Goal: Task Accomplishment & Management: Use online tool/utility

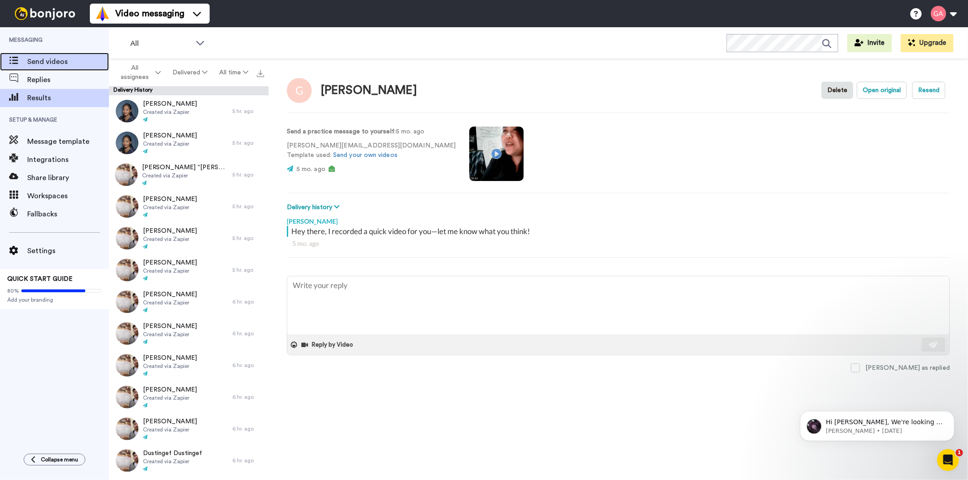
click at [52, 65] on span "Send videos" at bounding box center [68, 61] width 82 height 11
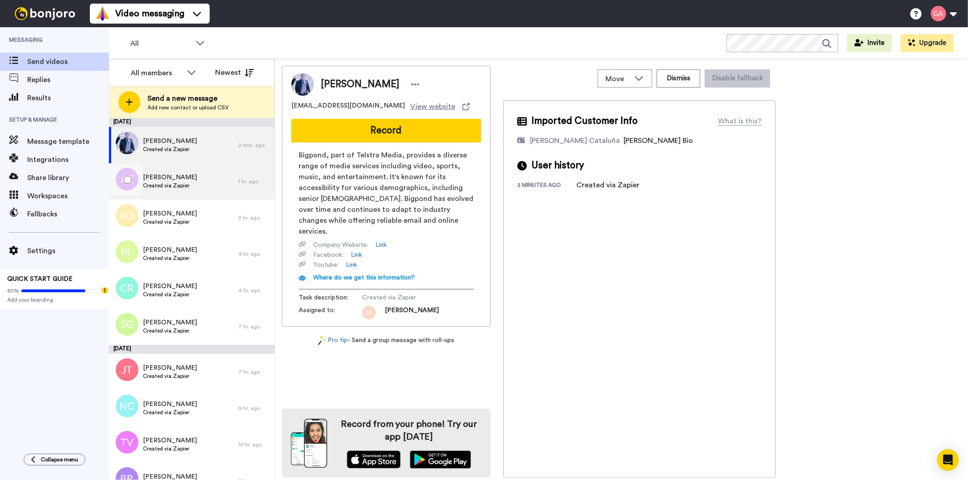
click at [160, 194] on div "[PERSON_NAME] Created via Zapier" at bounding box center [173, 181] width 129 height 36
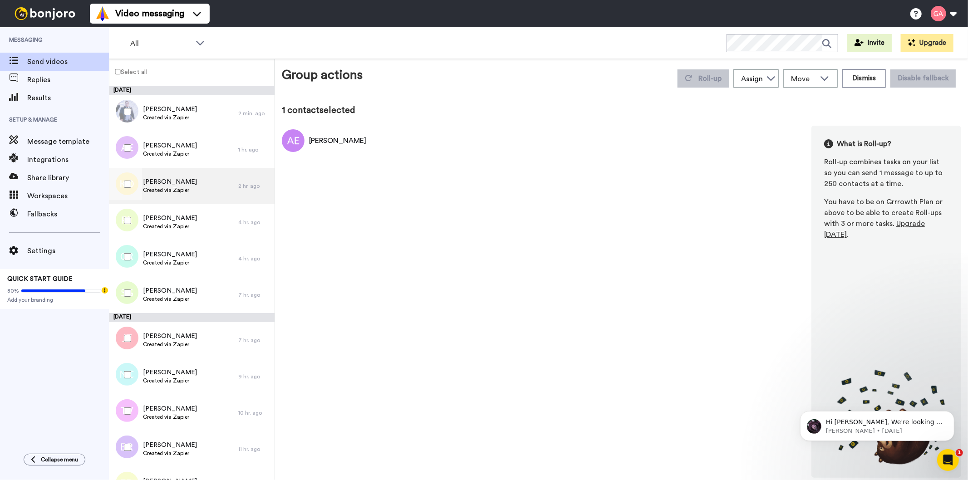
click at [169, 187] on span "Created via Zapier" at bounding box center [170, 189] width 54 height 7
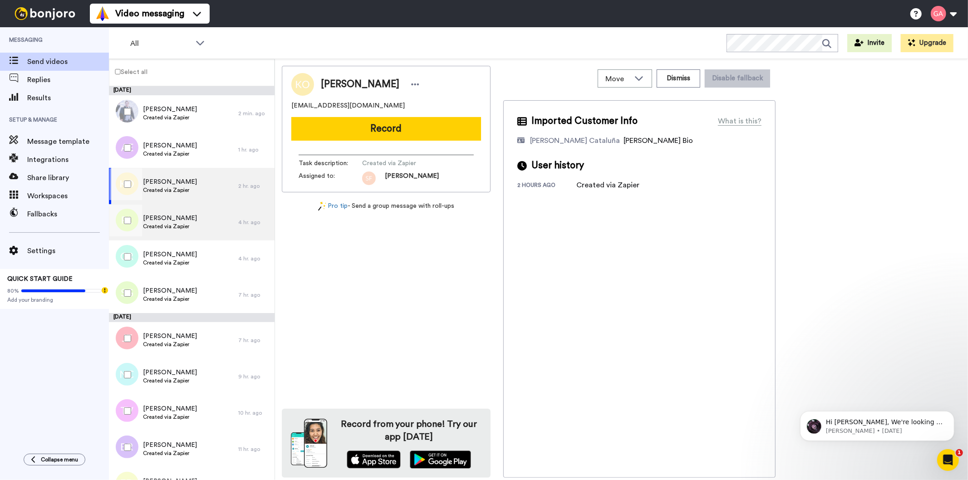
click at [175, 233] on div "[PERSON_NAME] Created via Zapier" at bounding box center [173, 222] width 129 height 36
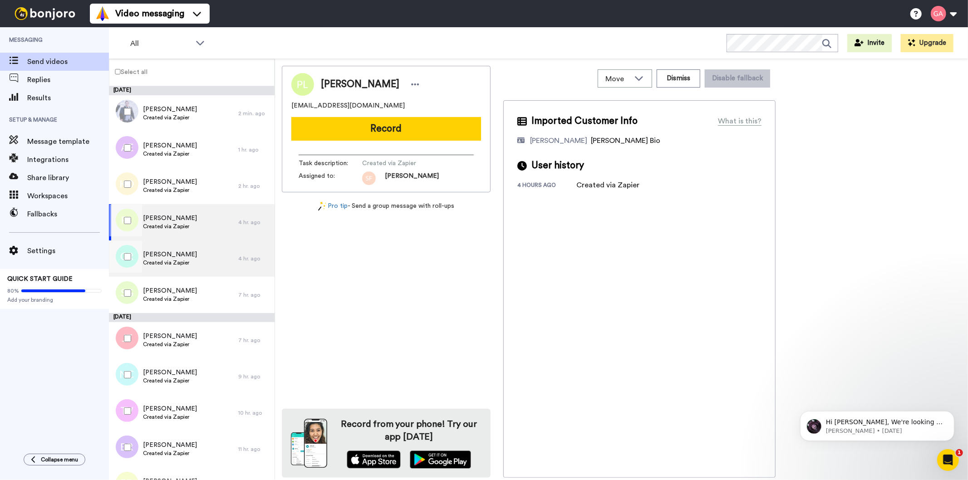
click at [177, 262] on span "Created via Zapier" at bounding box center [170, 262] width 54 height 7
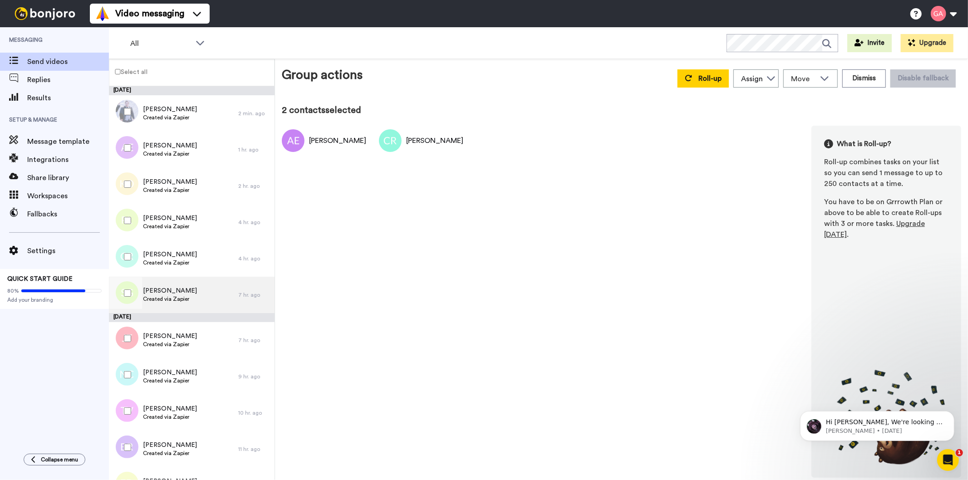
click at [180, 295] on span "Created via Zapier" at bounding box center [170, 298] width 54 height 7
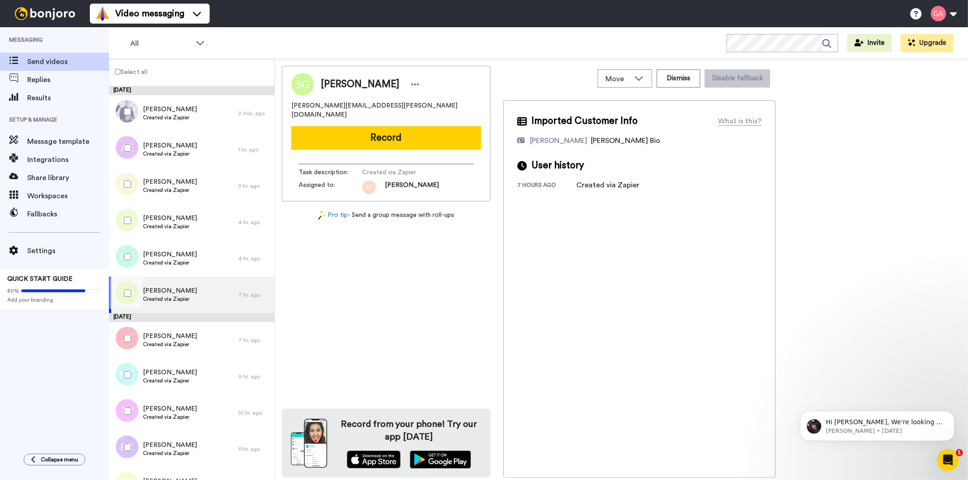
scroll to position [101, 0]
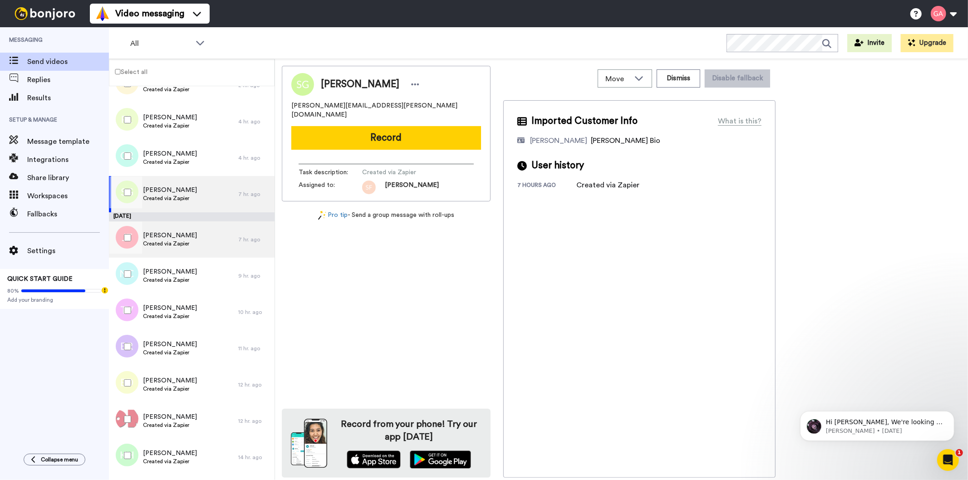
click at [186, 243] on span "Created via Zapier" at bounding box center [170, 243] width 54 height 7
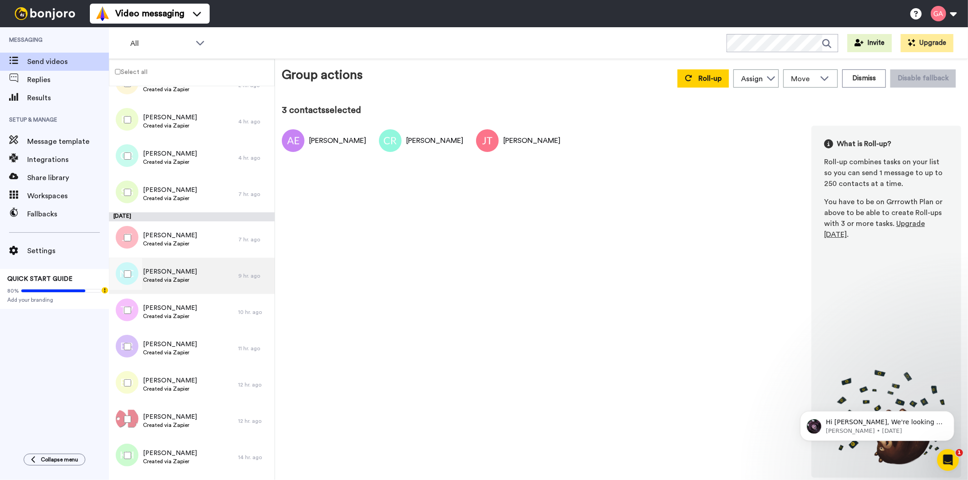
click at [158, 284] on div "[PERSON_NAME] Created via Zapier" at bounding box center [170, 275] width 54 height 17
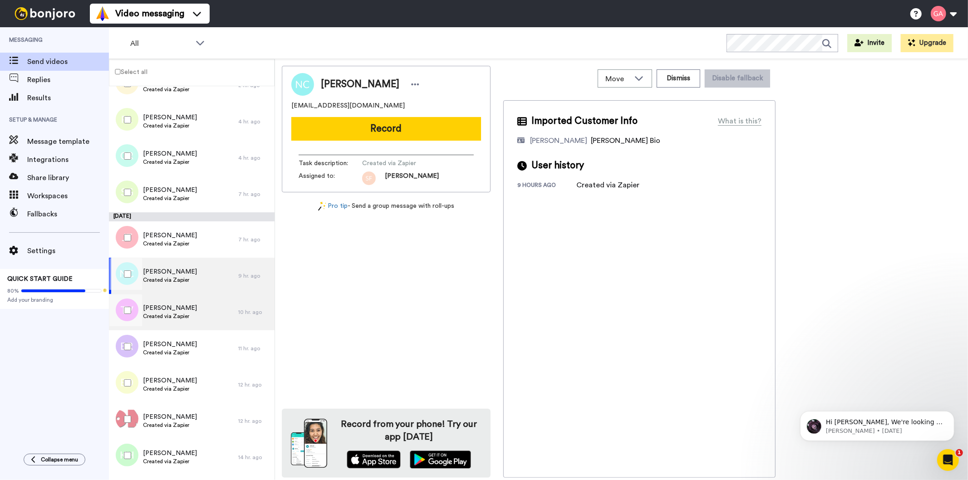
click at [169, 320] on div "[PERSON_NAME] Created via Zapier" at bounding box center [170, 311] width 54 height 17
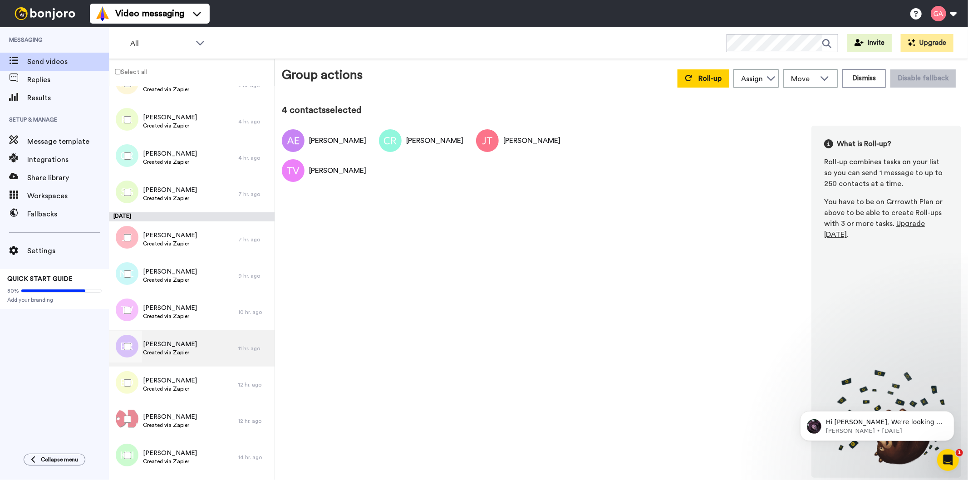
click at [179, 357] on div "[PERSON_NAME] Created via Zapier" at bounding box center [173, 348] width 129 height 36
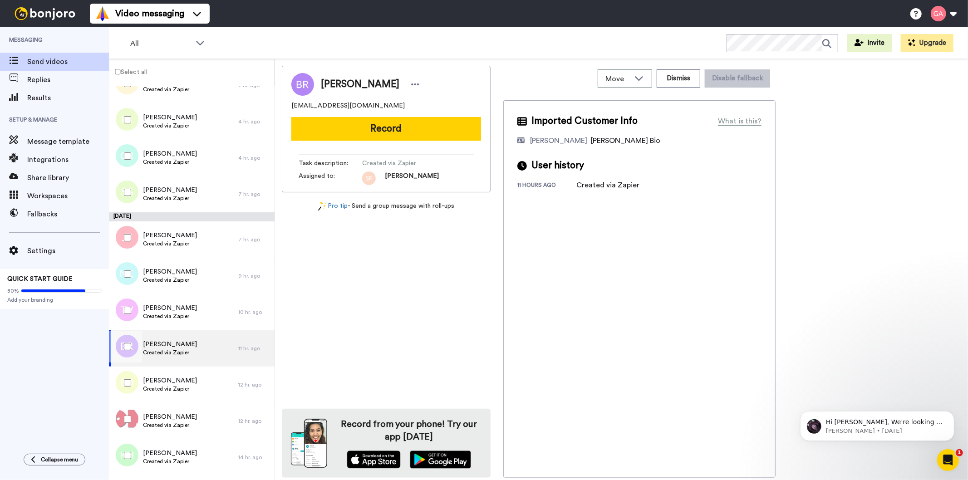
scroll to position [201, 0]
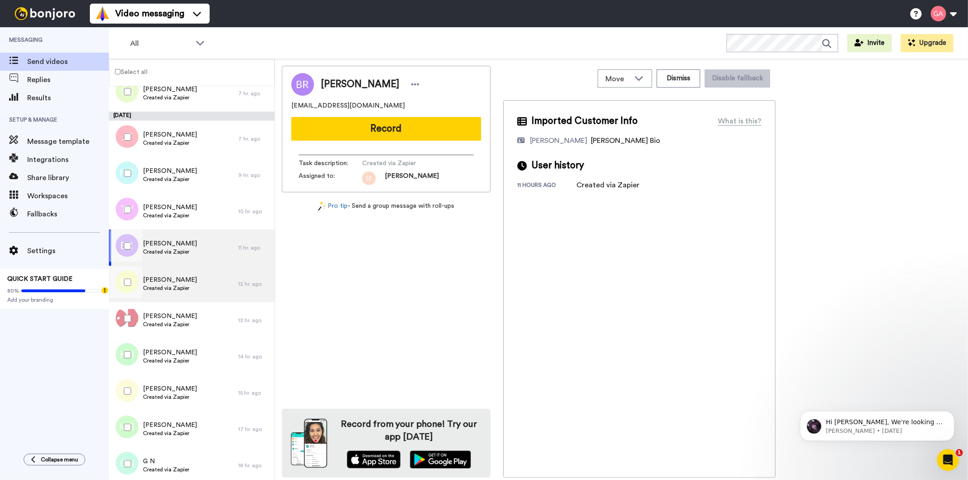
click at [184, 291] on span "Created via Zapier" at bounding box center [170, 287] width 54 height 7
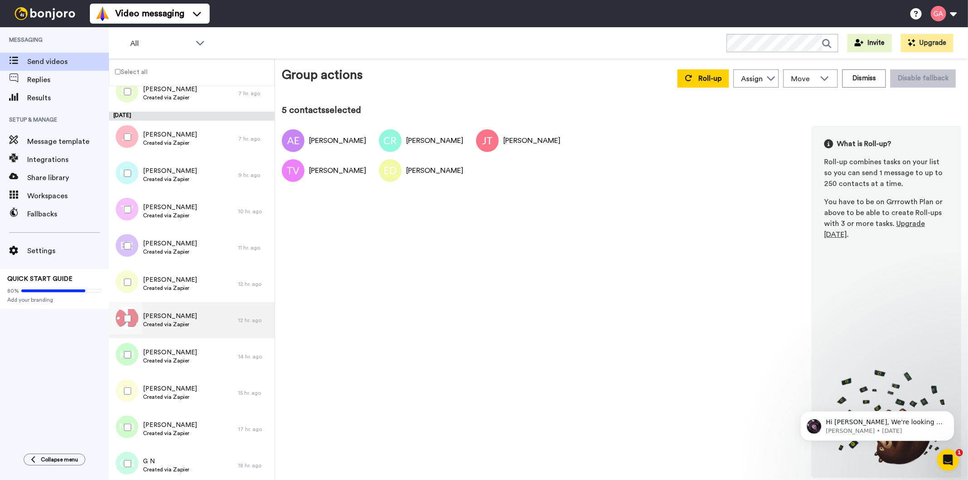
click at [166, 332] on div "[PERSON_NAME] Created via Zapier" at bounding box center [173, 320] width 129 height 36
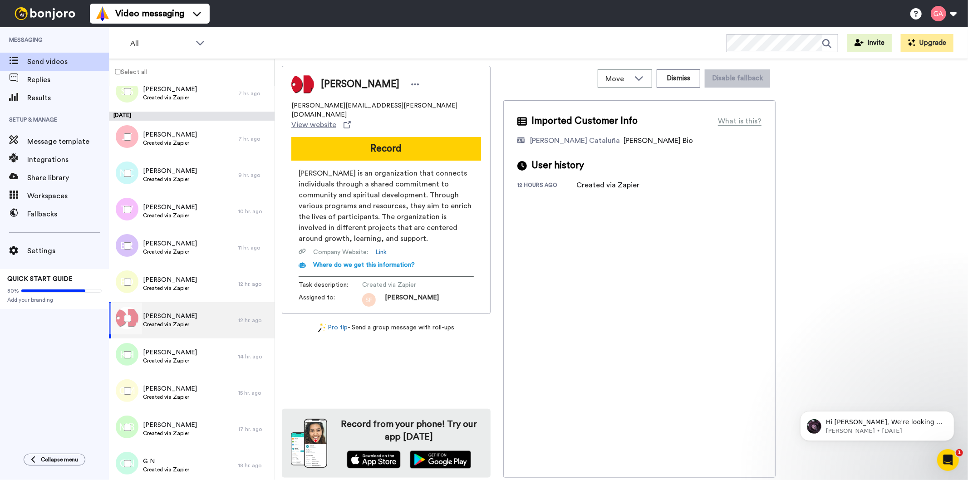
scroll to position [302, 0]
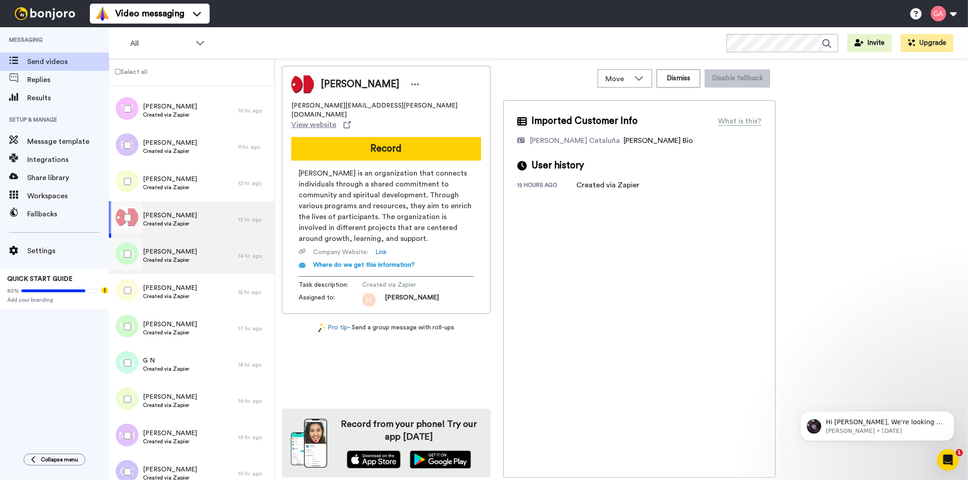
click at [176, 257] on span "Created via Zapier" at bounding box center [170, 259] width 54 height 7
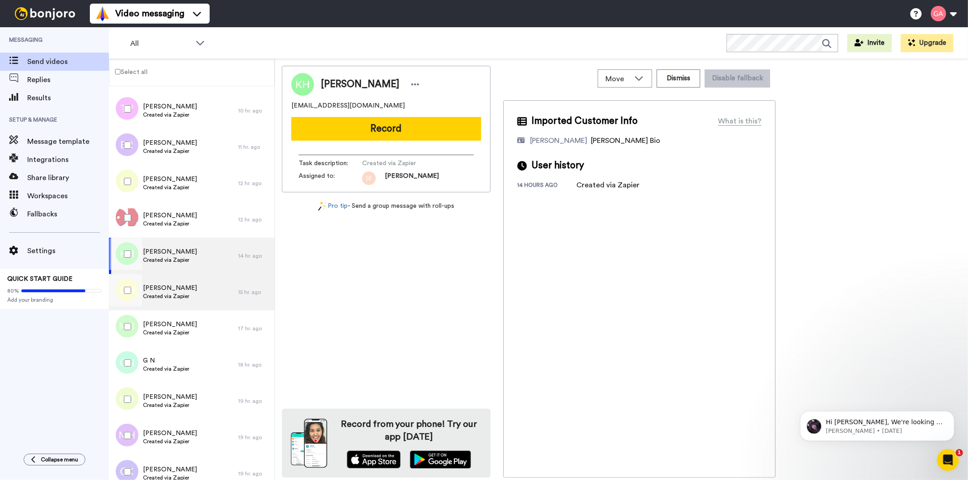
click at [176, 290] on span "[PERSON_NAME]" at bounding box center [170, 288] width 54 height 9
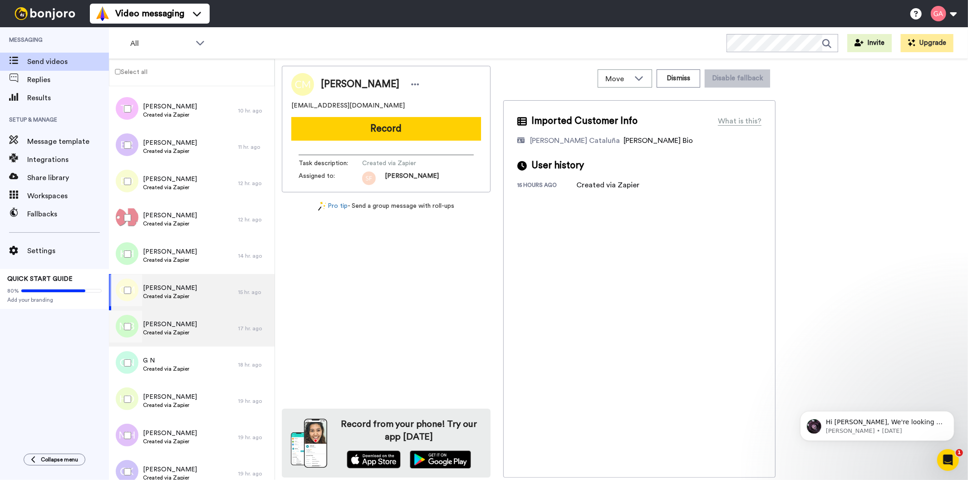
click at [175, 329] on span "Created via Zapier" at bounding box center [170, 332] width 54 height 7
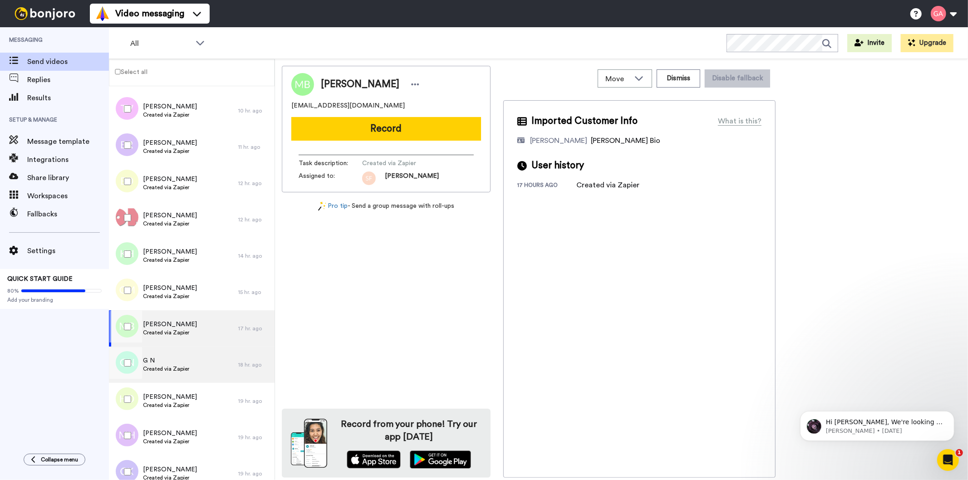
click at [182, 367] on span "Created via Zapier" at bounding box center [166, 368] width 46 height 7
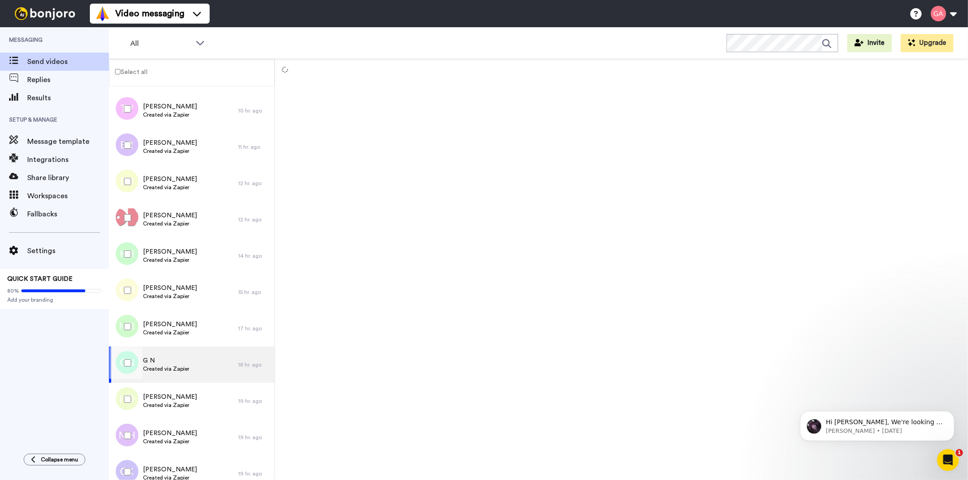
scroll to position [454, 0]
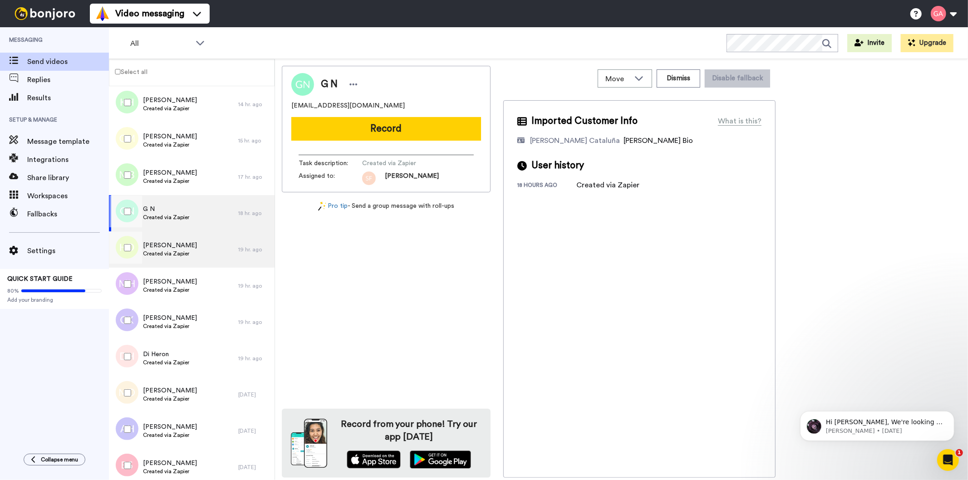
click at [187, 248] on span "[PERSON_NAME]" at bounding box center [170, 245] width 54 height 9
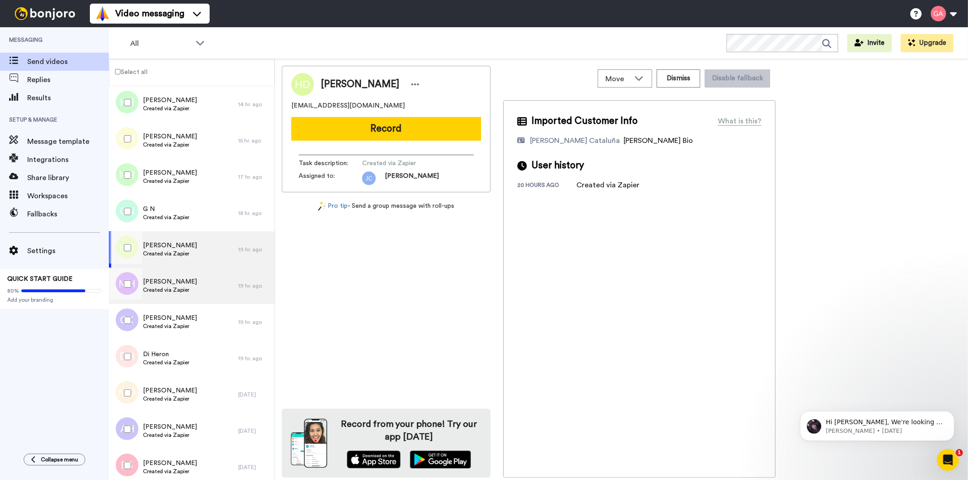
click at [180, 289] on span "Created via Zapier" at bounding box center [170, 289] width 54 height 7
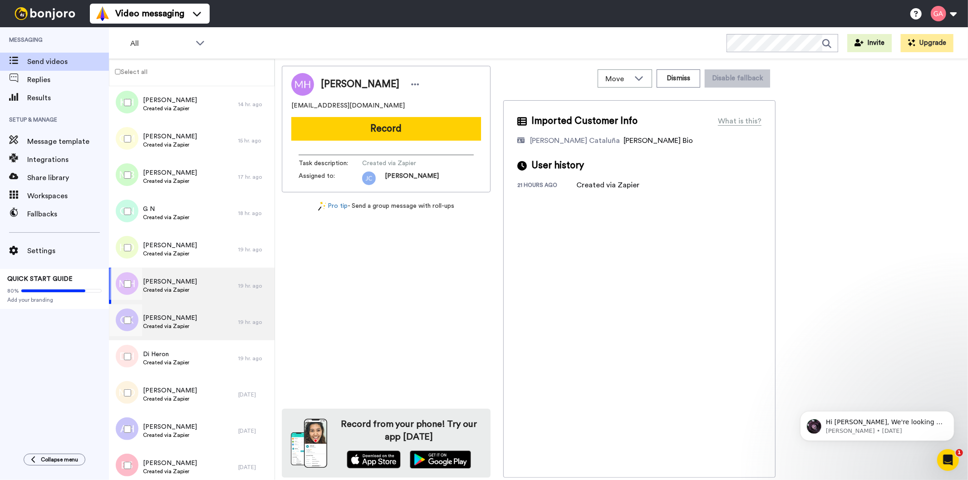
click at [179, 320] on span "[PERSON_NAME]" at bounding box center [170, 317] width 54 height 9
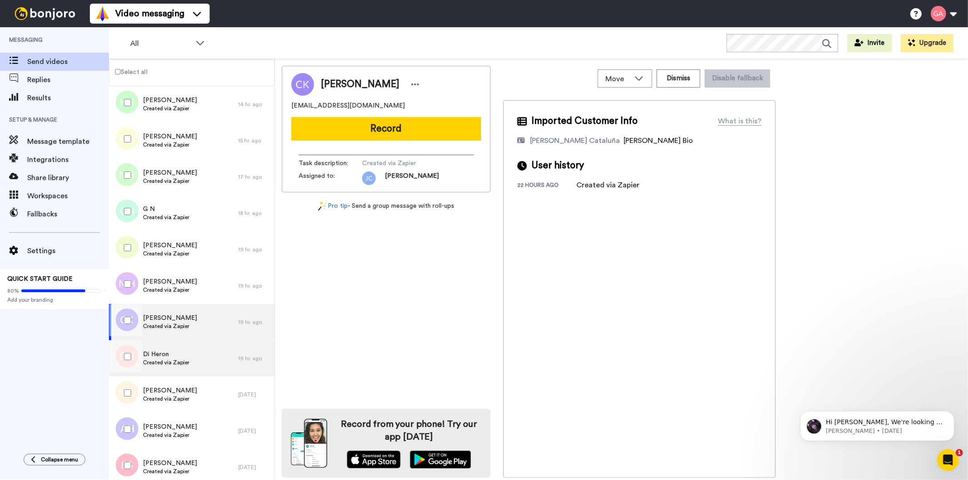
click at [179, 361] on span "Created via Zapier" at bounding box center [166, 362] width 46 height 7
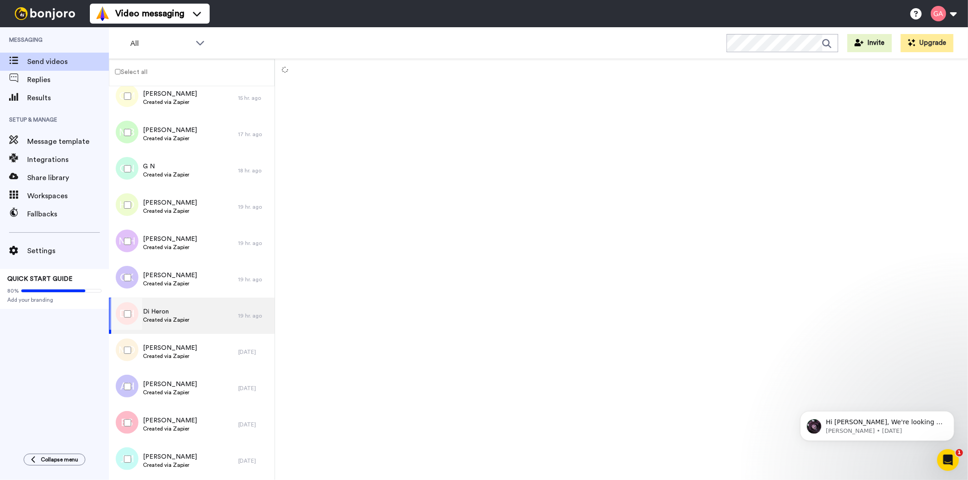
scroll to position [554, 0]
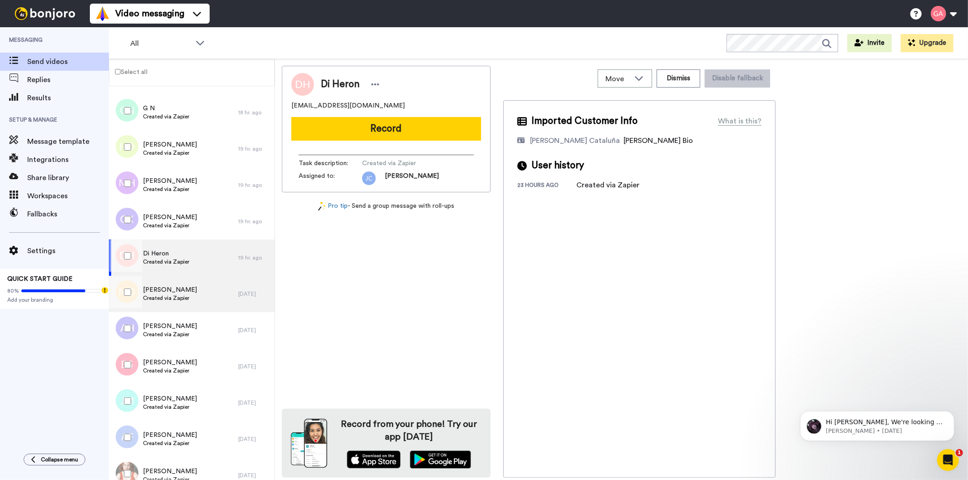
click at [178, 292] on span "[PERSON_NAME]" at bounding box center [170, 289] width 54 height 9
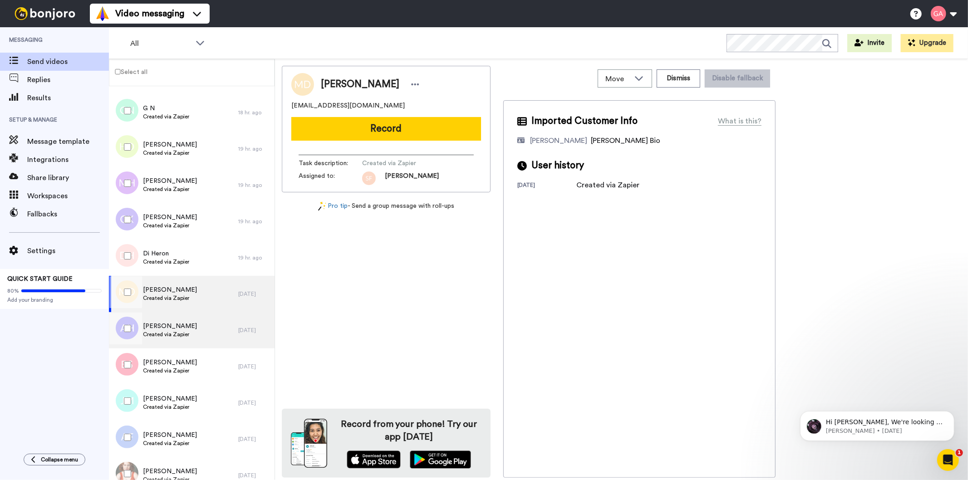
click at [178, 329] on span "[PERSON_NAME]" at bounding box center [170, 326] width 54 height 9
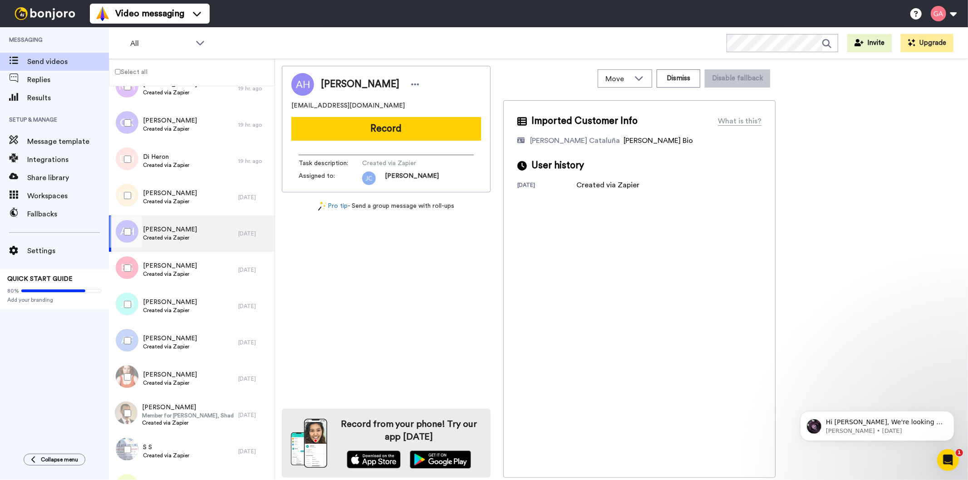
scroll to position [655, 0]
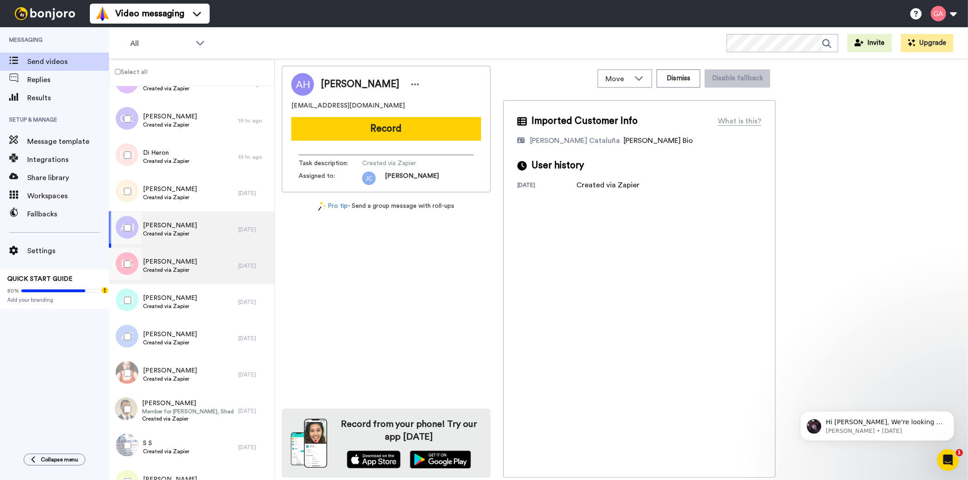
click at [178, 261] on span "[PERSON_NAME]" at bounding box center [170, 261] width 54 height 9
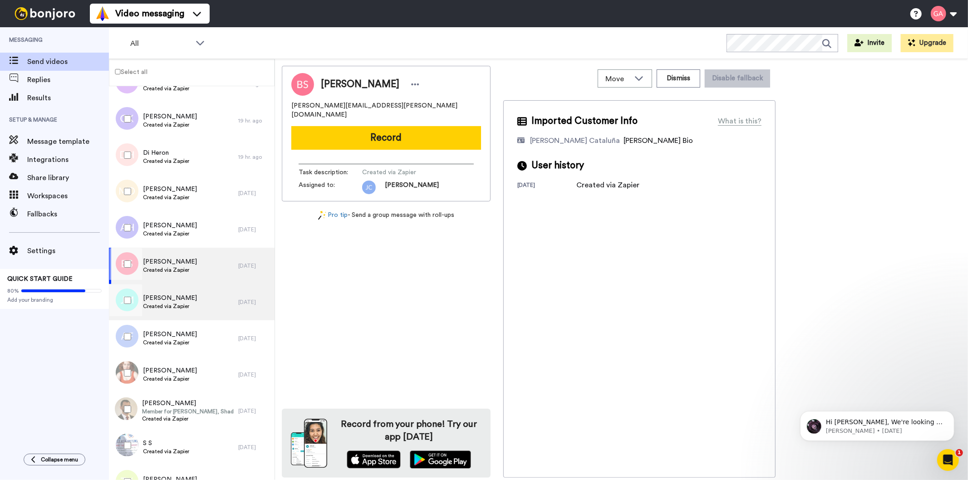
click at [175, 293] on span "[PERSON_NAME]" at bounding box center [170, 297] width 54 height 9
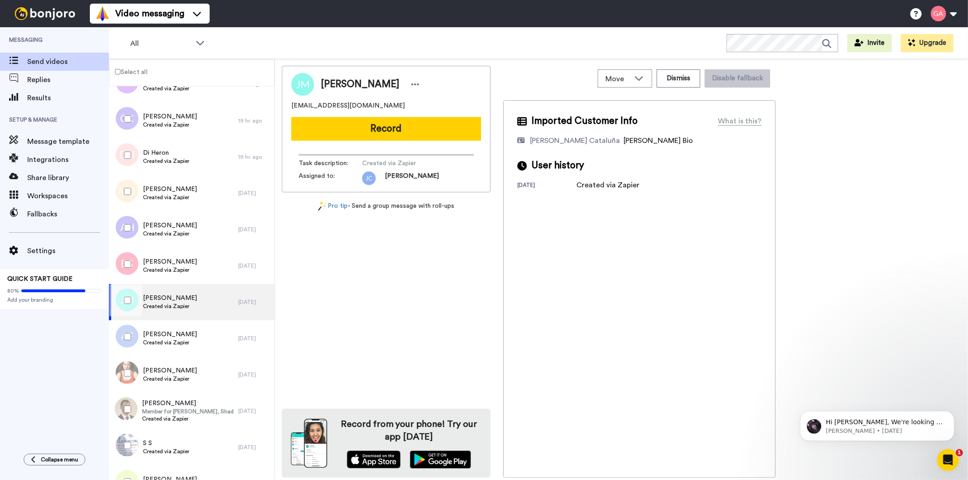
scroll to position [856, 0]
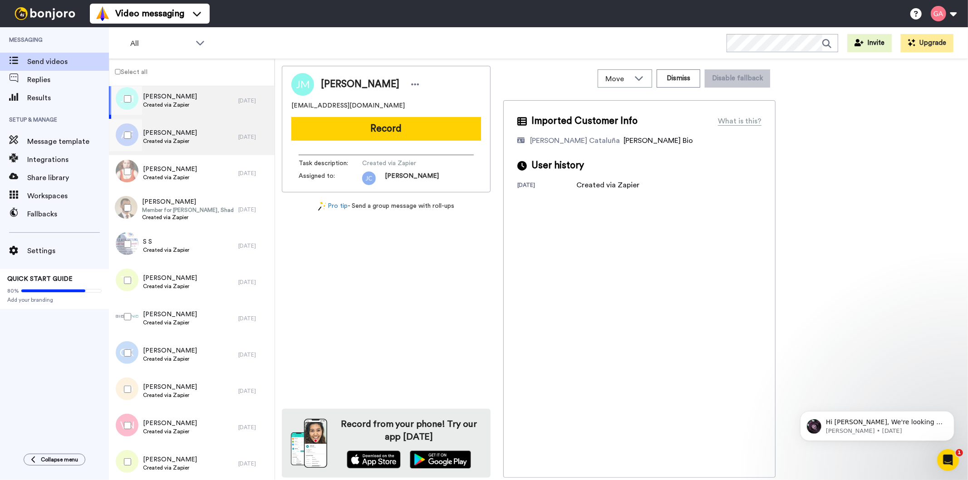
click at [176, 138] on span "Created via Zapier" at bounding box center [170, 140] width 54 height 7
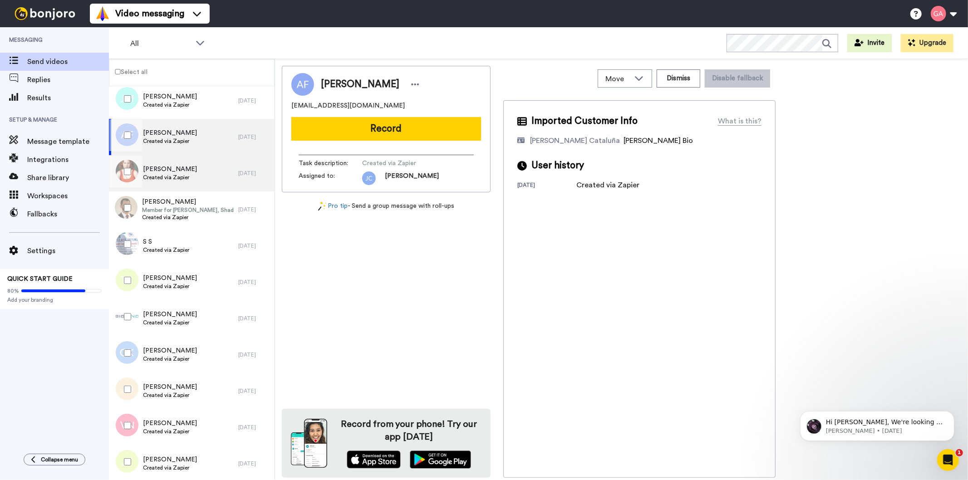
click at [179, 174] on span "Created via Zapier" at bounding box center [170, 177] width 54 height 7
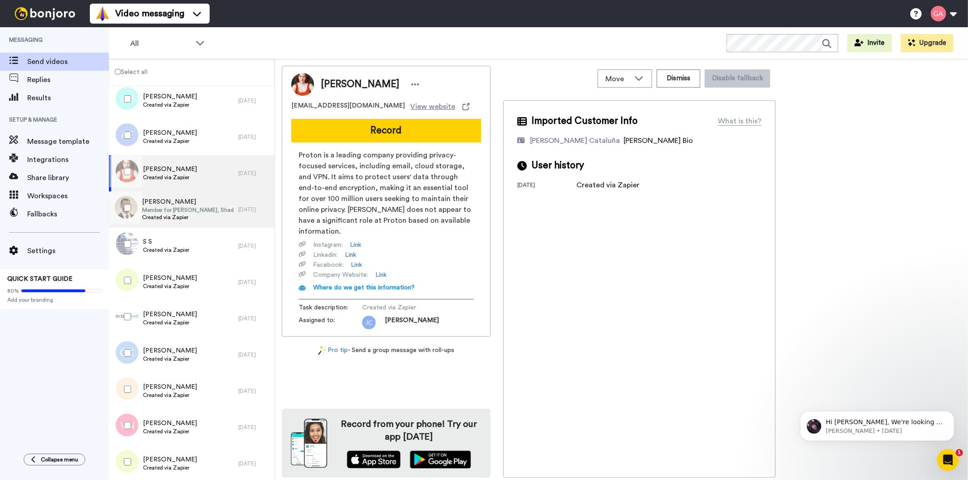
click at [180, 201] on span "[PERSON_NAME]" at bounding box center [188, 201] width 92 height 9
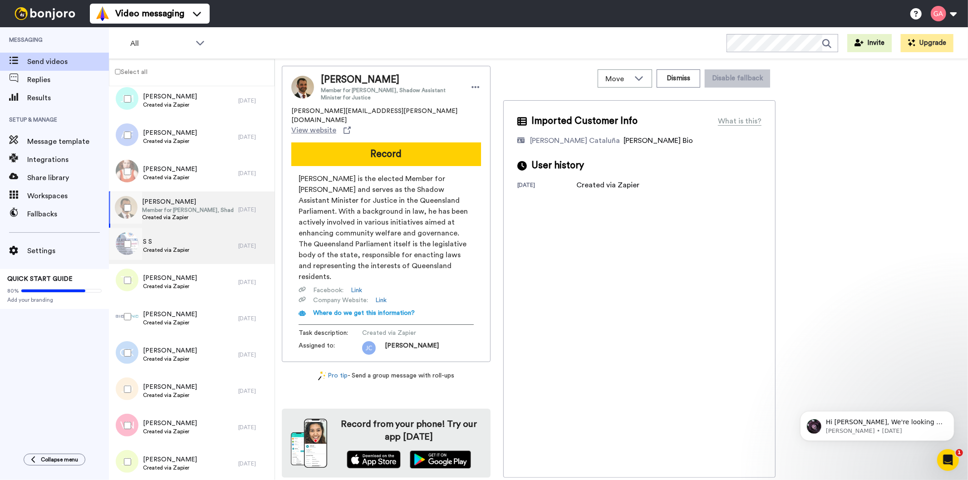
click at [180, 245] on span "S S" at bounding box center [166, 241] width 46 height 9
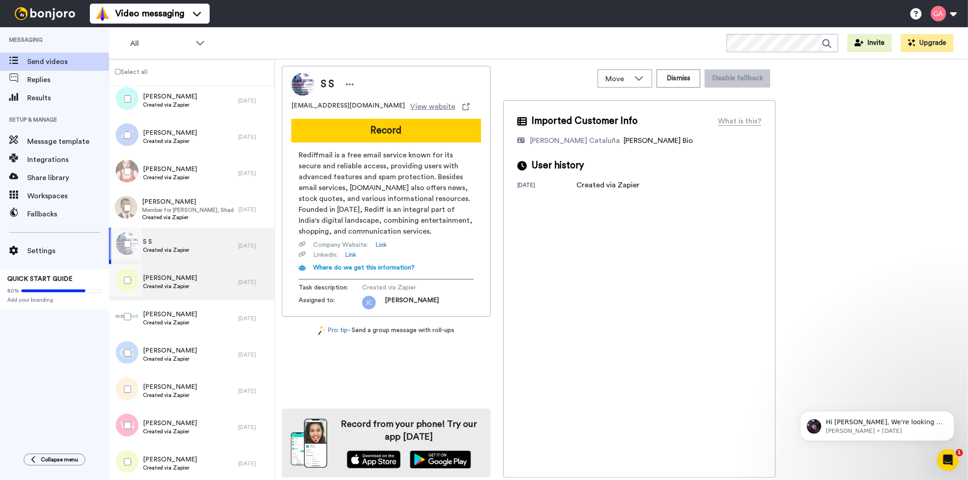
click at [180, 286] on span "Created via Zapier" at bounding box center [170, 286] width 54 height 7
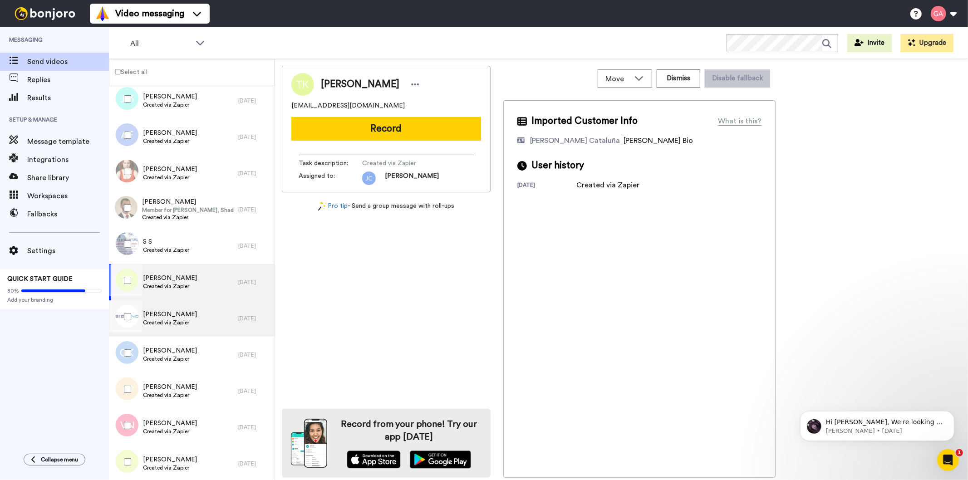
click at [192, 323] on div "[PERSON_NAME] Created via Zapier" at bounding box center [173, 318] width 129 height 36
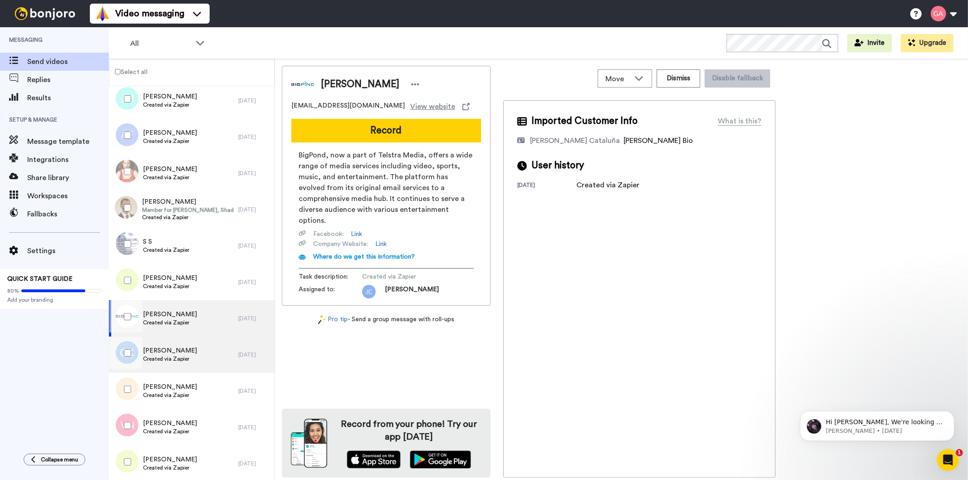
click at [193, 357] on span "Created via Zapier" at bounding box center [170, 358] width 54 height 7
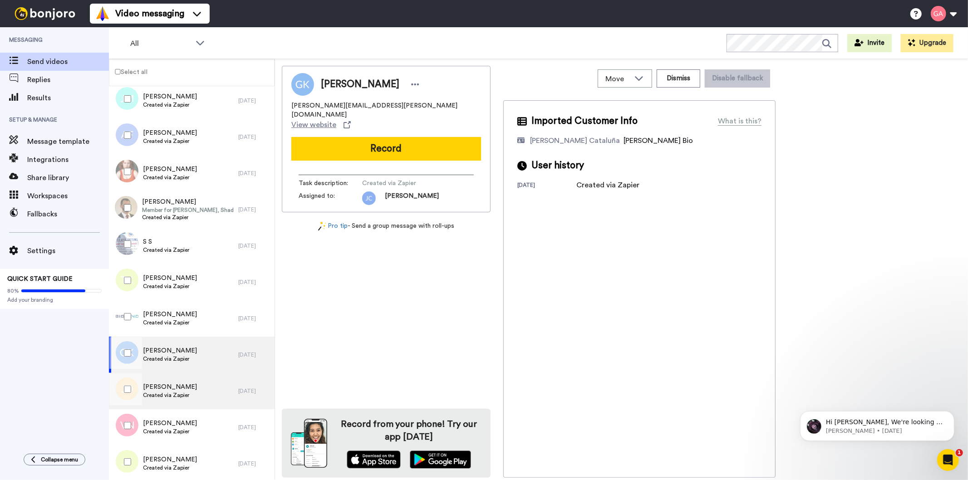
click at [191, 389] on div "[PERSON_NAME] Created via Zapier" at bounding box center [173, 391] width 129 height 36
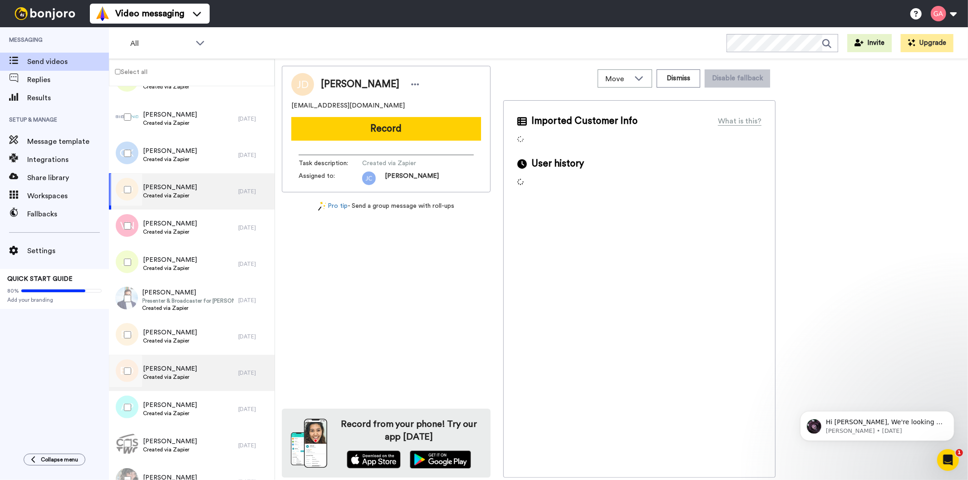
scroll to position [1058, 0]
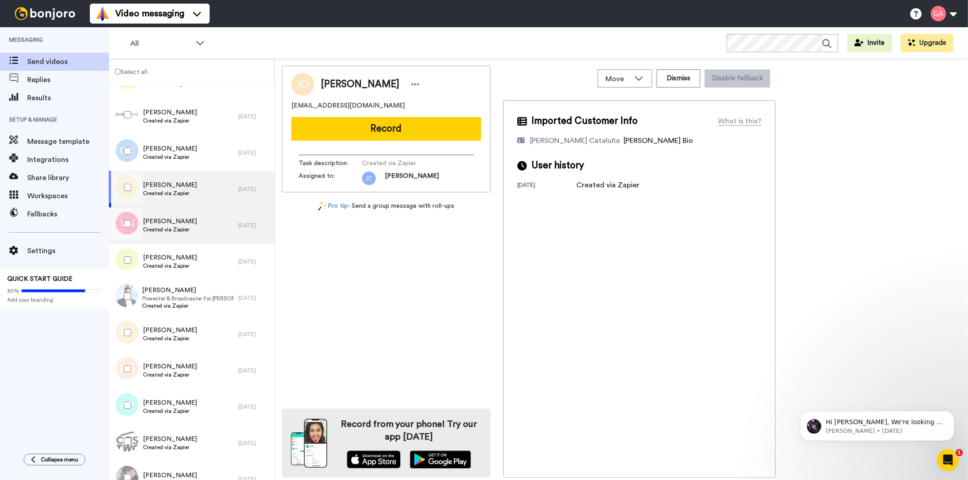
click at [191, 227] on div "[PERSON_NAME] Created via Zapier" at bounding box center [173, 225] width 129 height 36
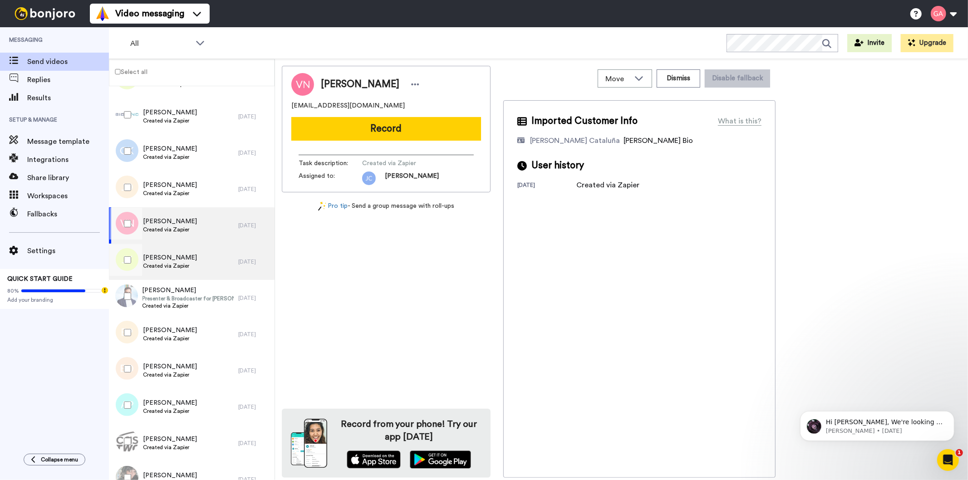
click at [190, 264] on span "Created via Zapier" at bounding box center [170, 265] width 54 height 7
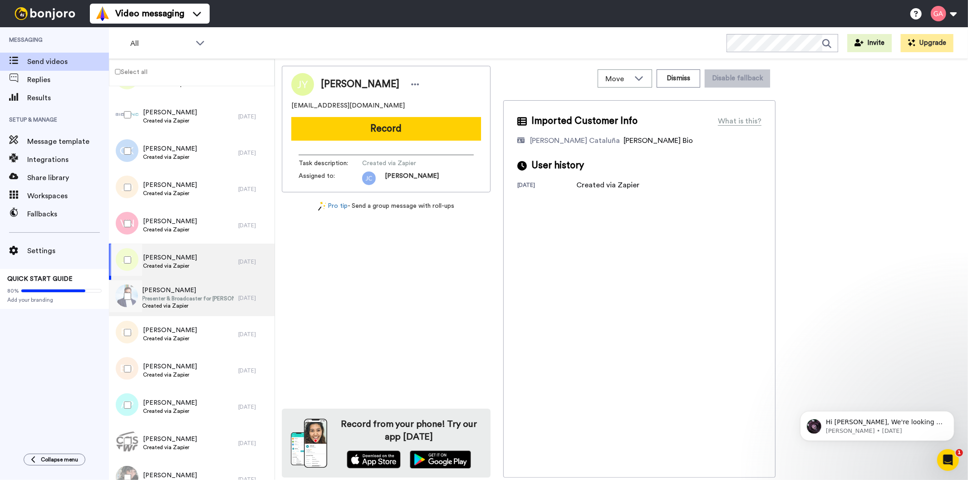
click at [190, 301] on span "Presenter & Broadcaster for [PERSON_NAME] Sport" at bounding box center [187, 298] width 91 height 7
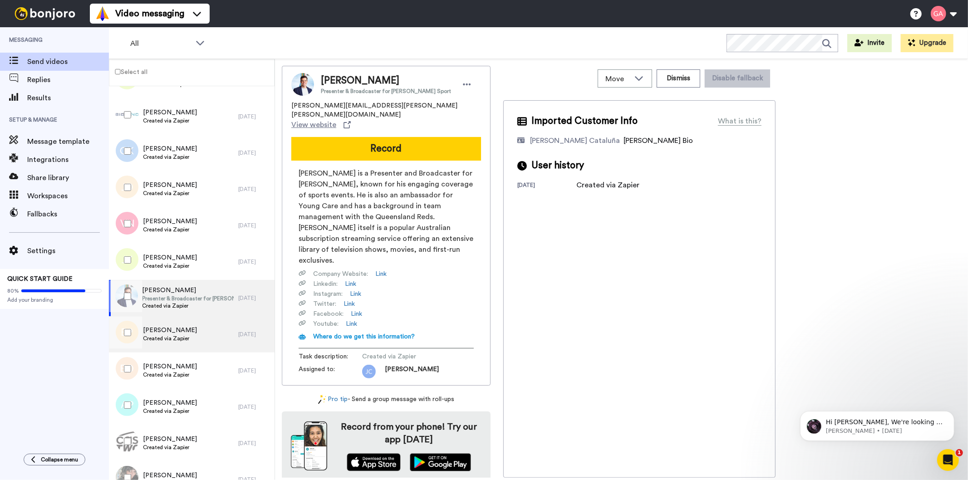
click at [176, 337] on span "Created via Zapier" at bounding box center [170, 338] width 54 height 7
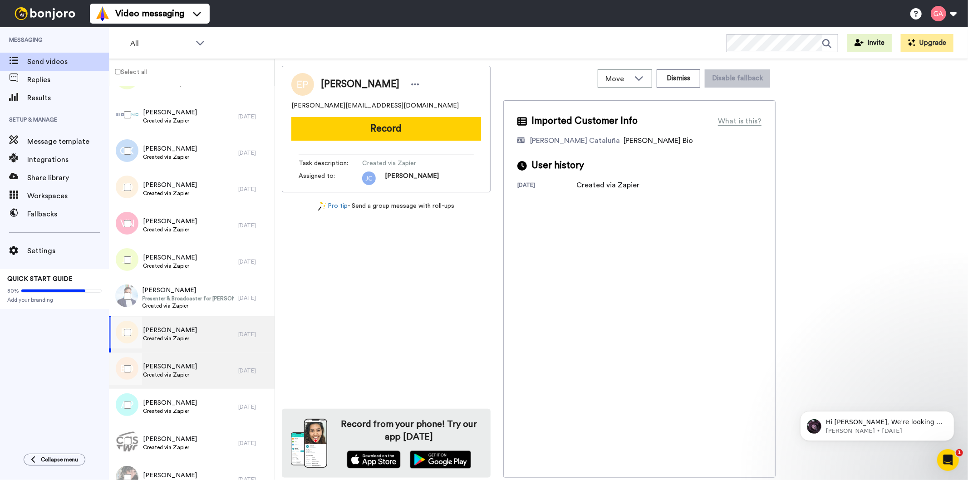
click at [176, 371] on span "Created via Zapier" at bounding box center [170, 374] width 54 height 7
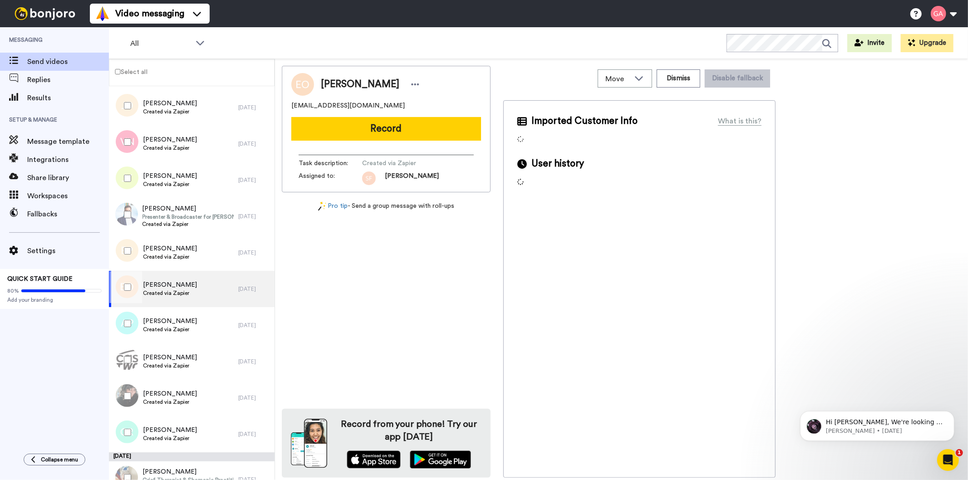
scroll to position [1159, 0]
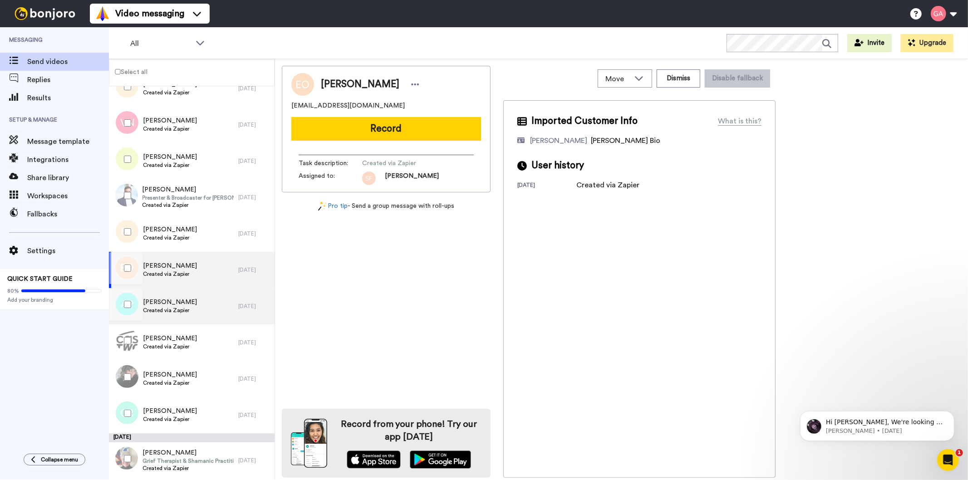
click at [166, 298] on span "[PERSON_NAME]" at bounding box center [170, 302] width 54 height 9
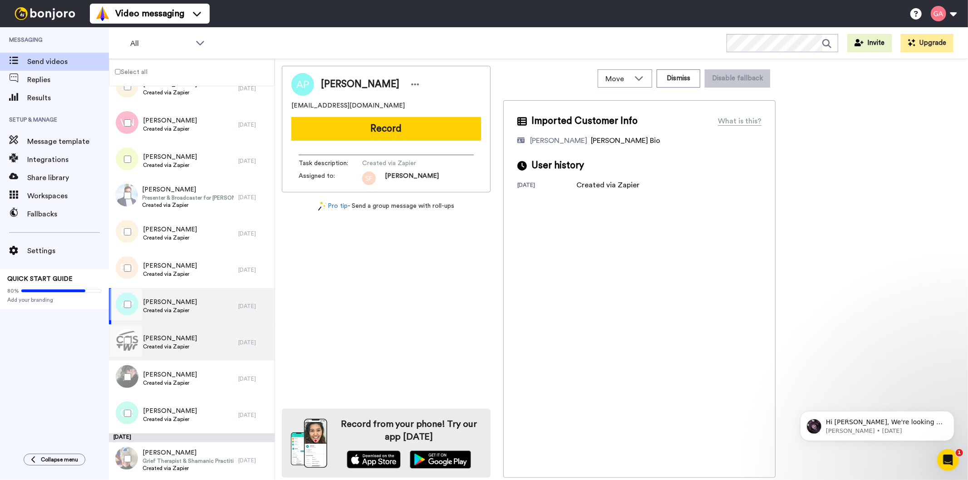
click at [167, 343] on span "Created via Zapier" at bounding box center [170, 346] width 54 height 7
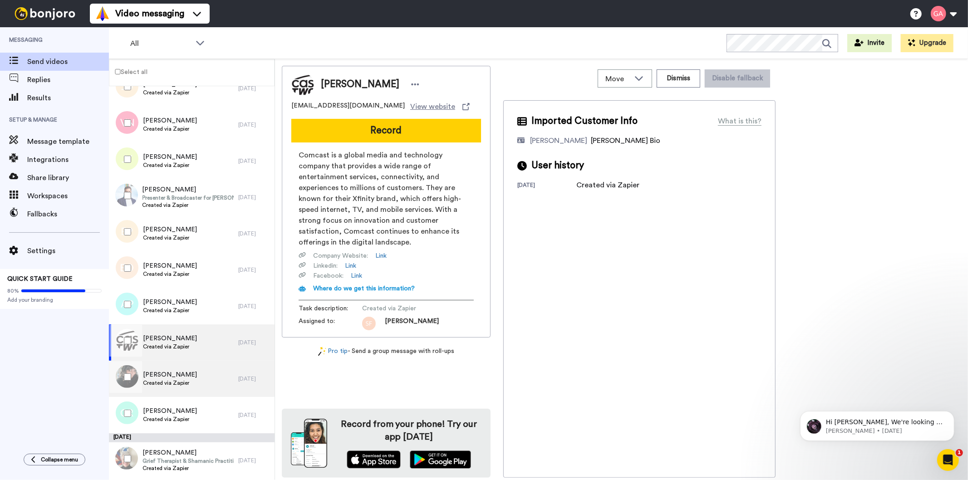
click at [169, 365] on div "[PERSON_NAME] Created via Zapier" at bounding box center [173, 379] width 129 height 36
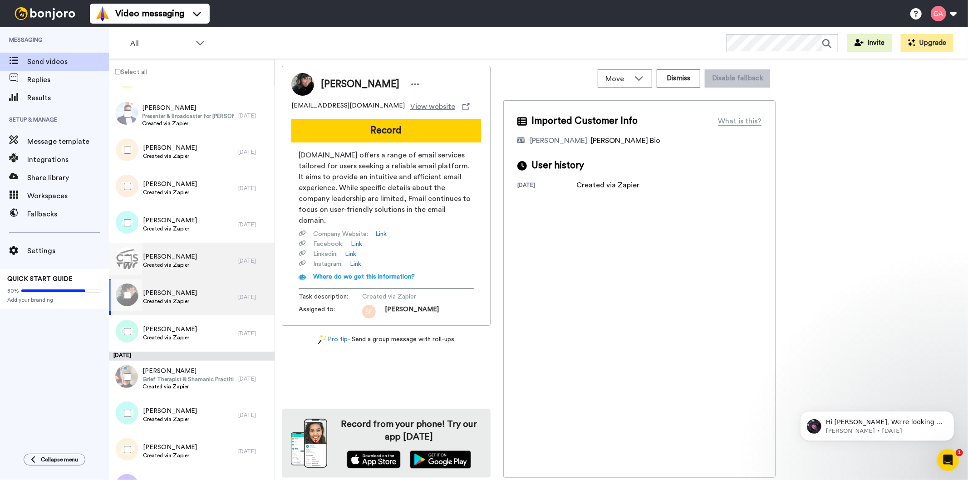
scroll to position [1361, 0]
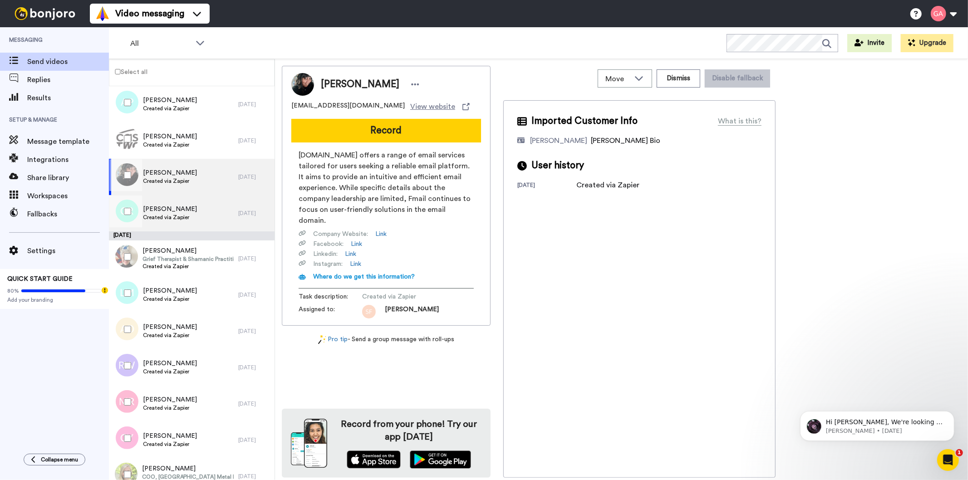
click at [174, 215] on span "Created via Zapier" at bounding box center [170, 217] width 54 height 7
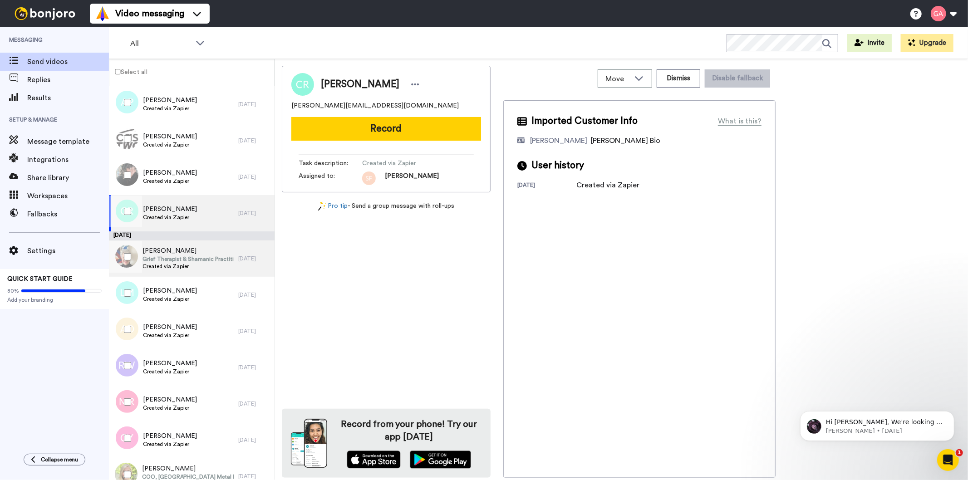
click at [171, 262] on span "Grief Therapist & Shamanic Practitioner" at bounding box center [187, 258] width 91 height 7
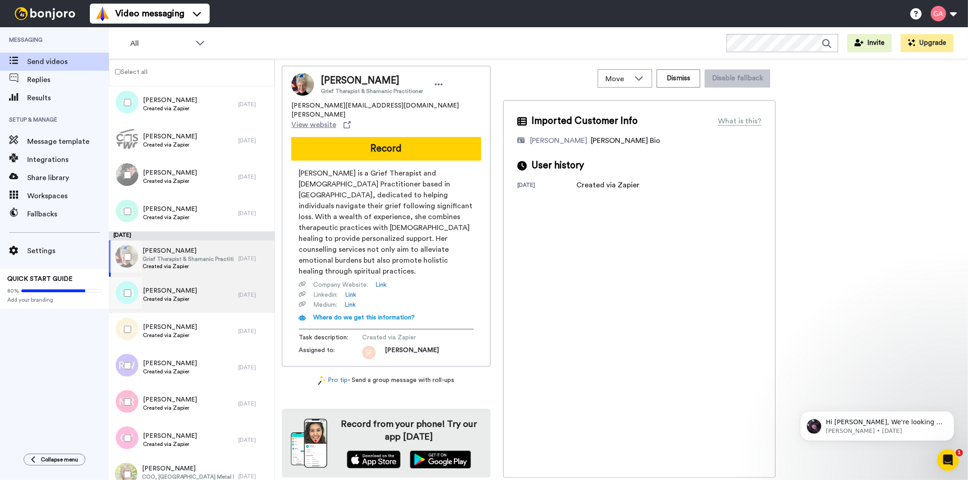
click at [181, 288] on span "[PERSON_NAME]" at bounding box center [170, 290] width 54 height 9
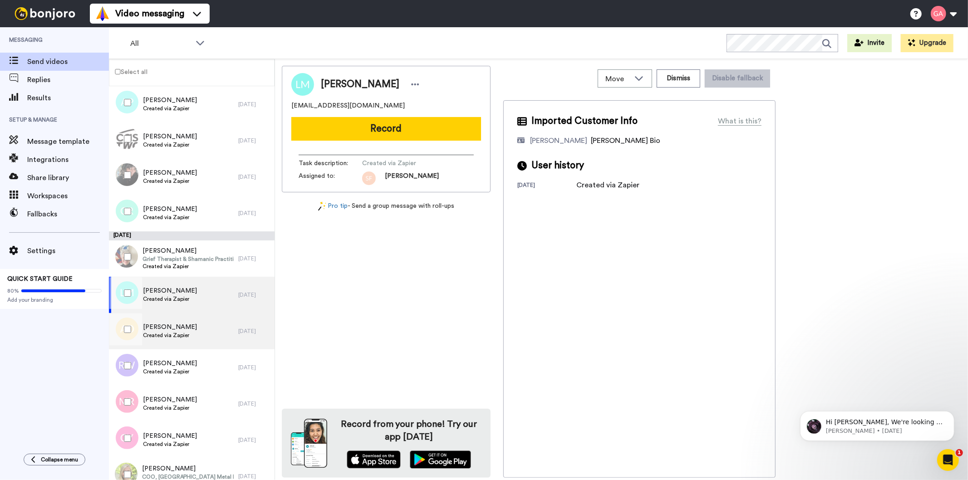
click at [183, 319] on div "[PERSON_NAME] Created via Zapier" at bounding box center [173, 331] width 129 height 36
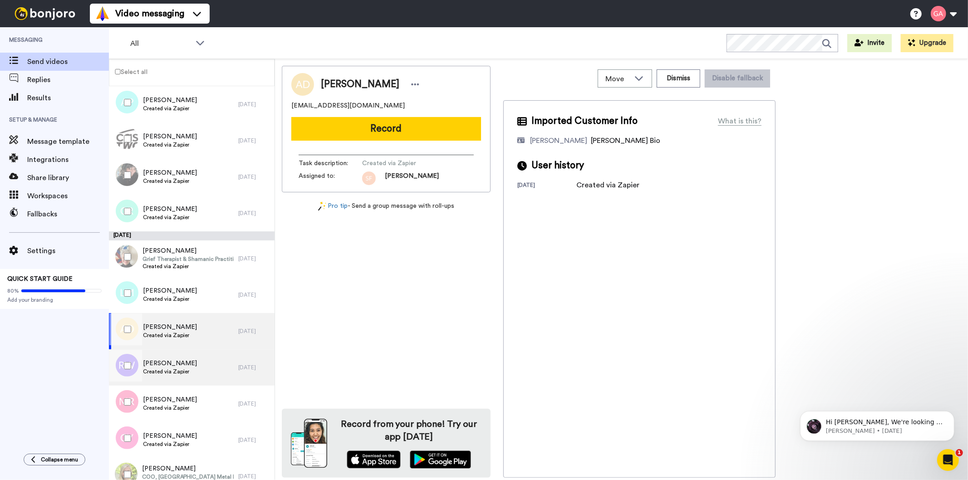
click at [182, 370] on span "Created via Zapier" at bounding box center [170, 371] width 54 height 7
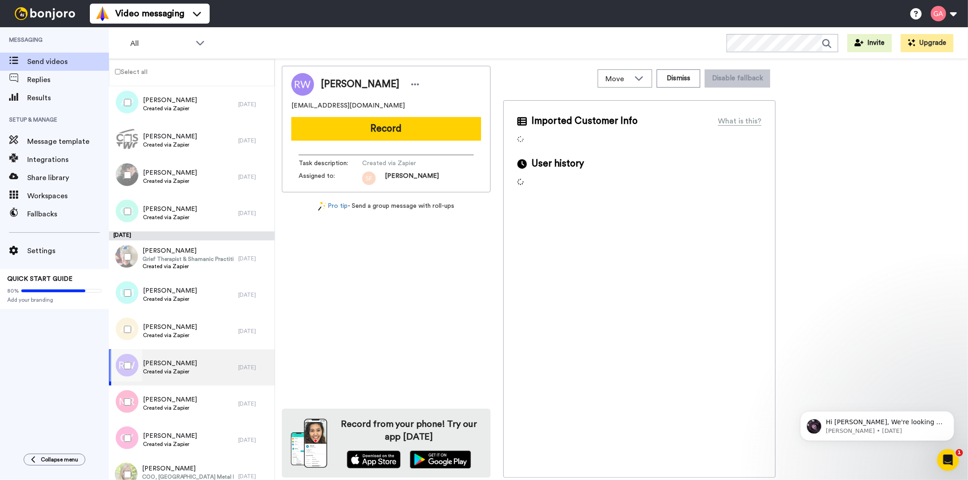
scroll to position [1462, 0]
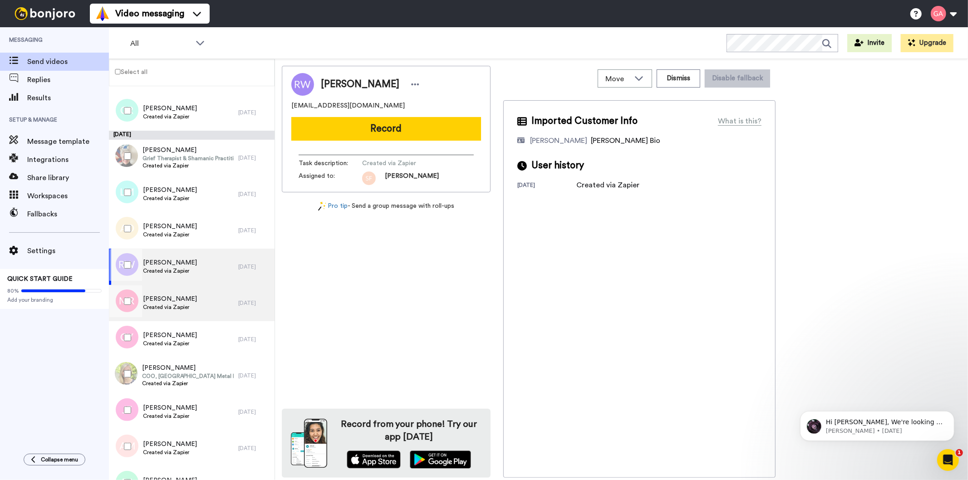
click at [189, 295] on div "[PERSON_NAME] Created via Zapier" at bounding box center [173, 303] width 129 height 36
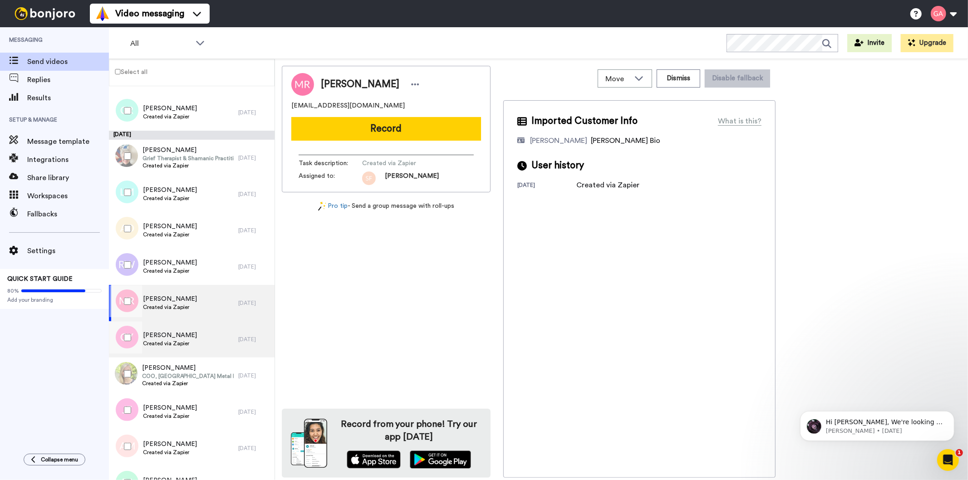
click at [183, 342] on span "Created via Zapier" at bounding box center [170, 343] width 54 height 7
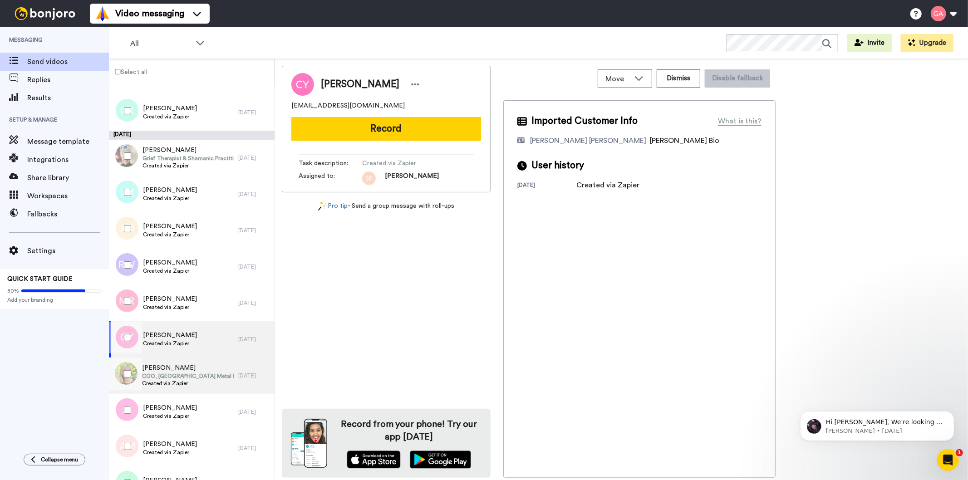
click at [179, 368] on span "[PERSON_NAME]" at bounding box center [188, 367] width 92 height 9
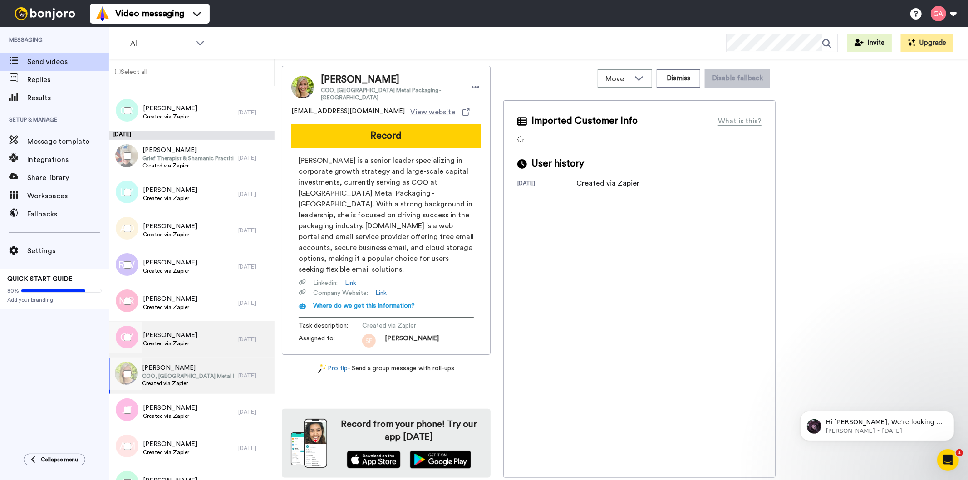
click at [185, 343] on span "Created via Zapier" at bounding box center [170, 343] width 54 height 7
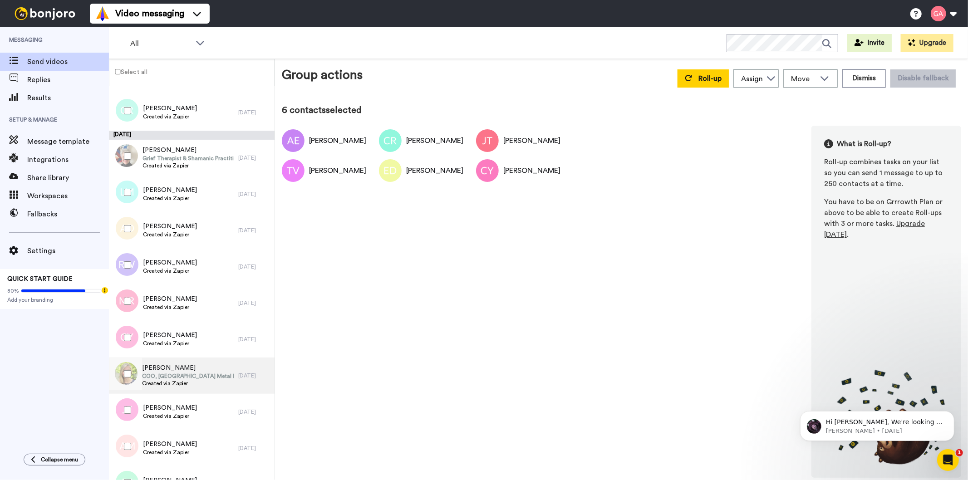
click at [193, 370] on span "[PERSON_NAME]" at bounding box center [188, 367] width 92 height 9
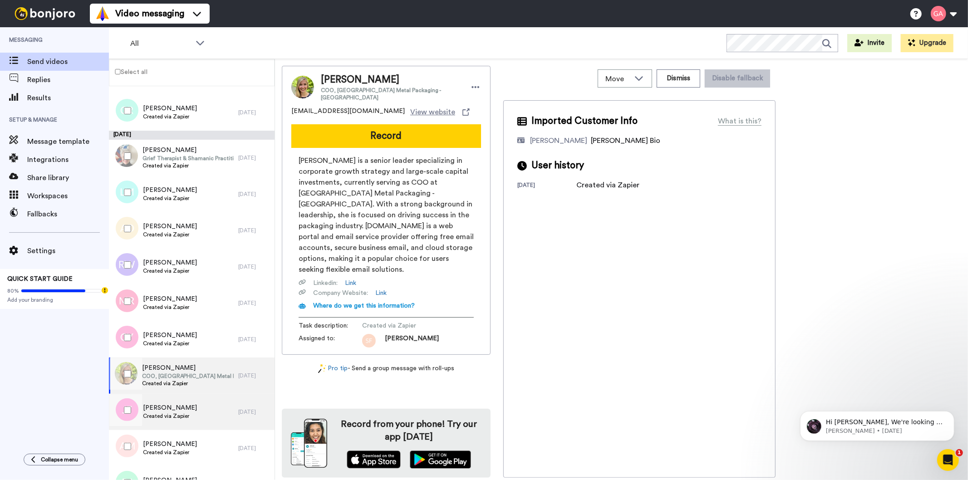
click at [178, 409] on span "[PERSON_NAME]" at bounding box center [170, 407] width 54 height 9
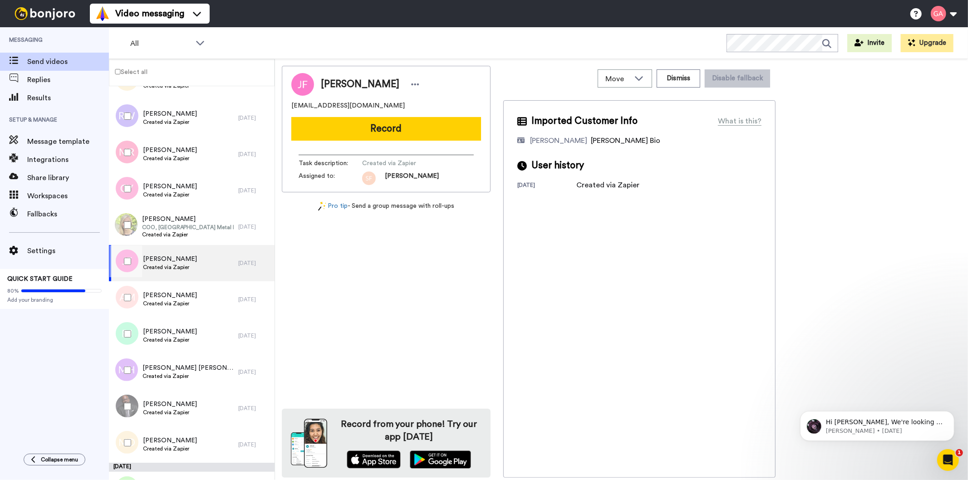
scroll to position [1613, 0]
click at [185, 291] on span "[PERSON_NAME]" at bounding box center [170, 293] width 54 height 9
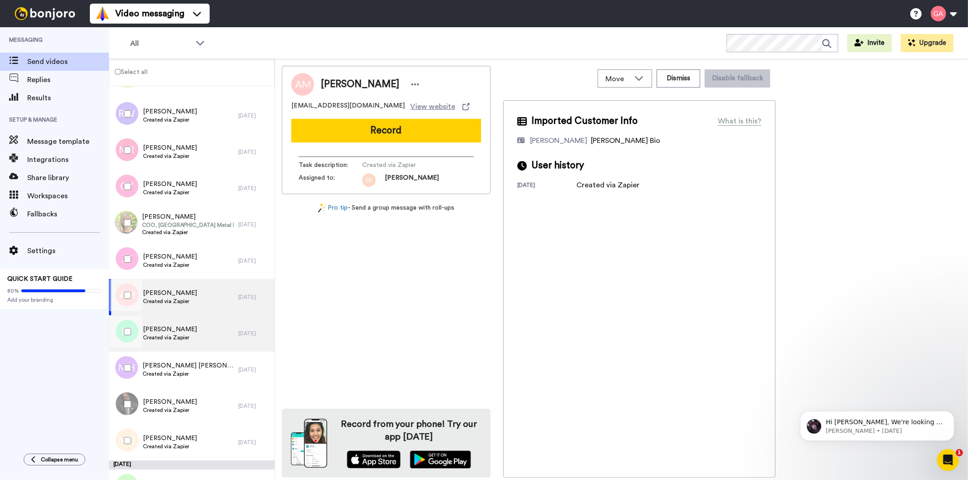
click at [185, 328] on span "[PERSON_NAME]" at bounding box center [170, 329] width 54 height 9
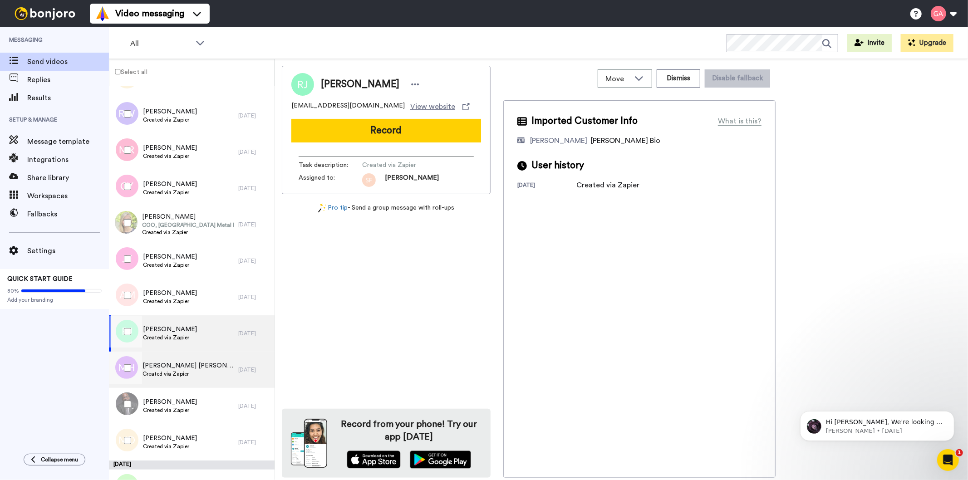
click at [187, 359] on div "[PERSON_NAME] [PERSON_NAME] Created via Zapier" at bounding box center [173, 370] width 129 height 36
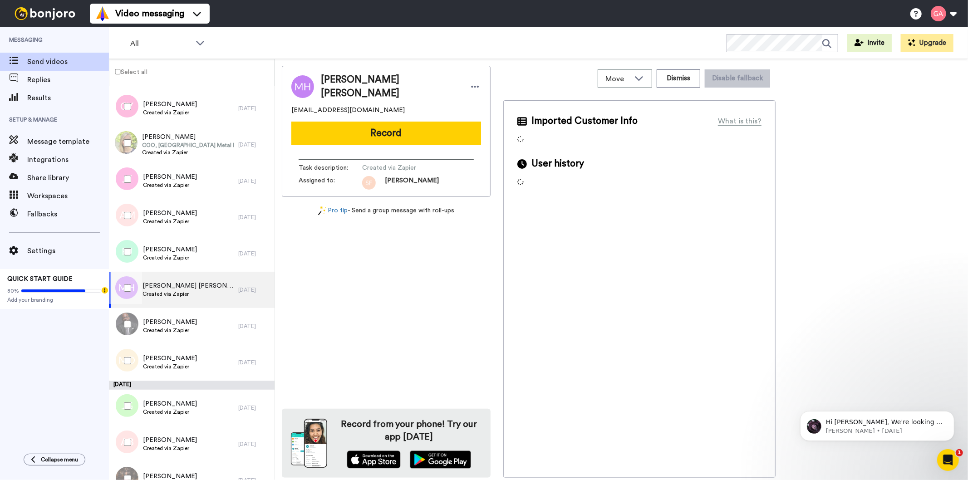
scroll to position [1814, 0]
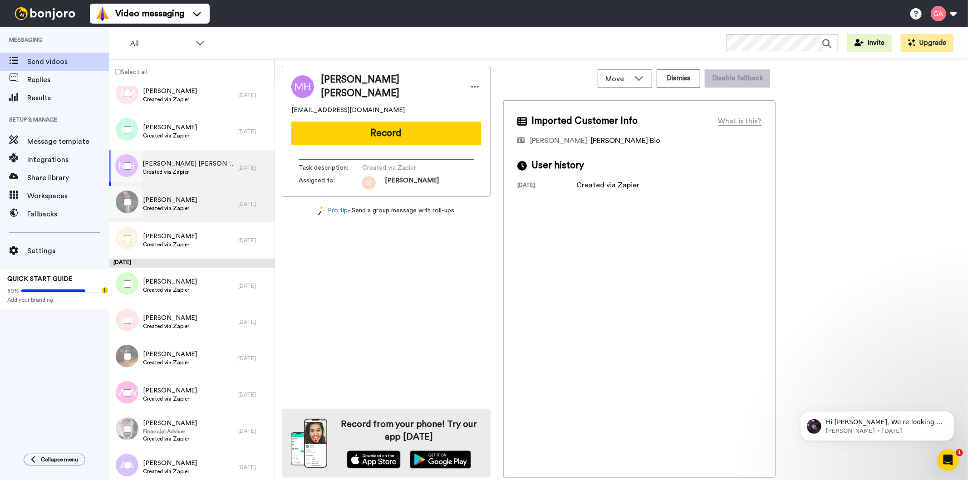
click at [176, 201] on span "[PERSON_NAME]" at bounding box center [170, 200] width 54 height 9
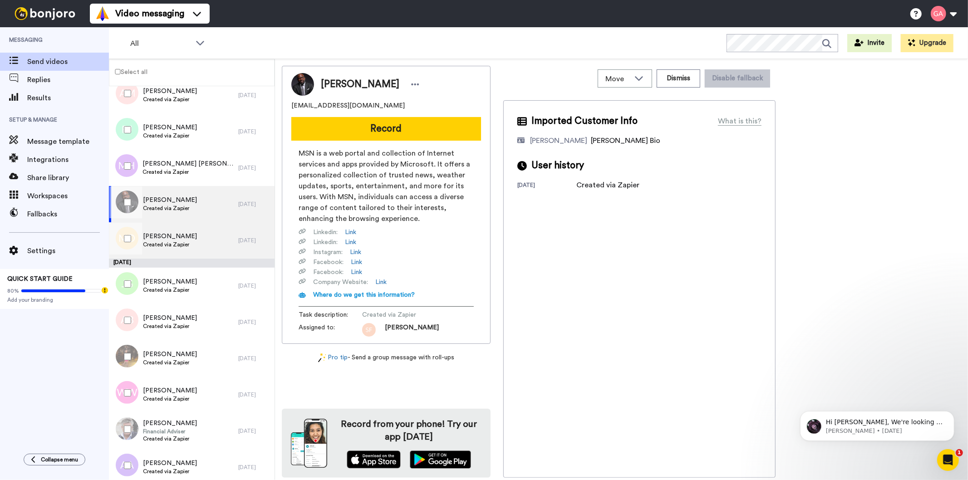
click at [200, 239] on div "[PERSON_NAME] Created via Zapier" at bounding box center [173, 240] width 129 height 36
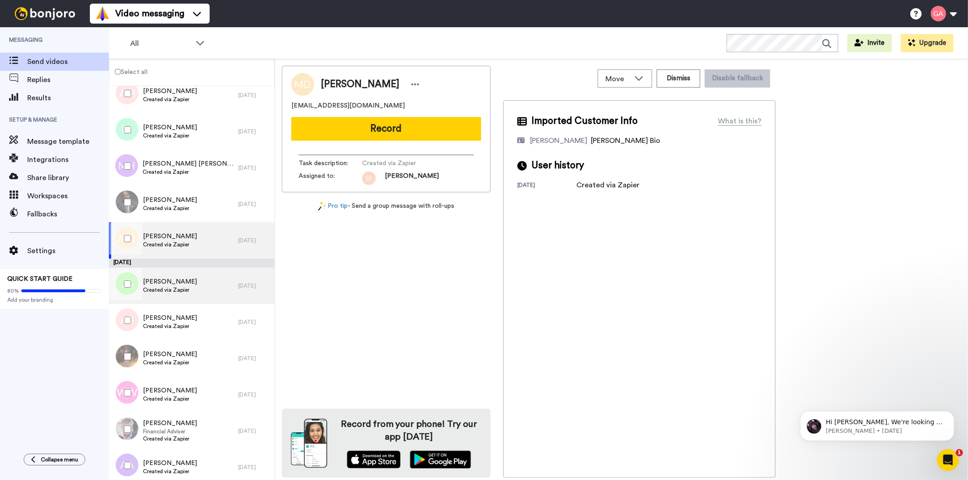
click at [193, 287] on div "[PERSON_NAME] Created via Zapier" at bounding box center [173, 286] width 129 height 36
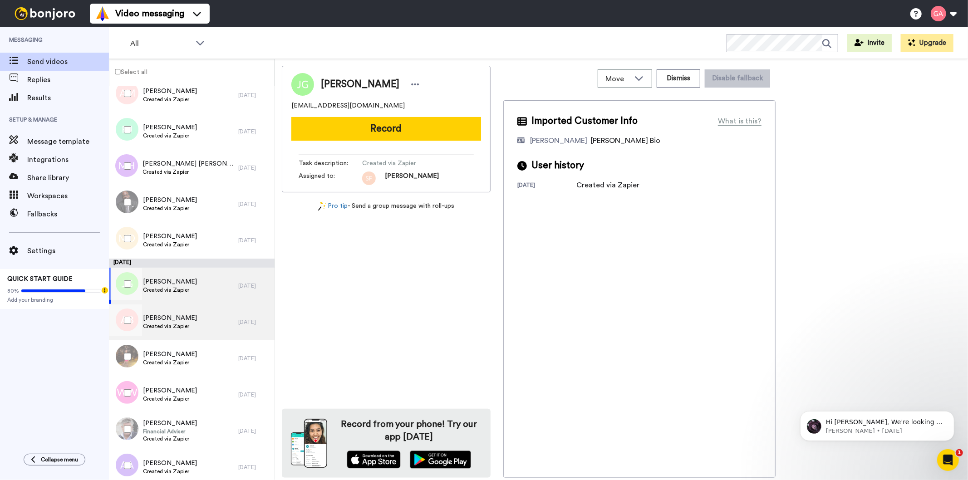
click at [193, 330] on div "[PERSON_NAME] Created via Zapier" at bounding box center [173, 322] width 129 height 36
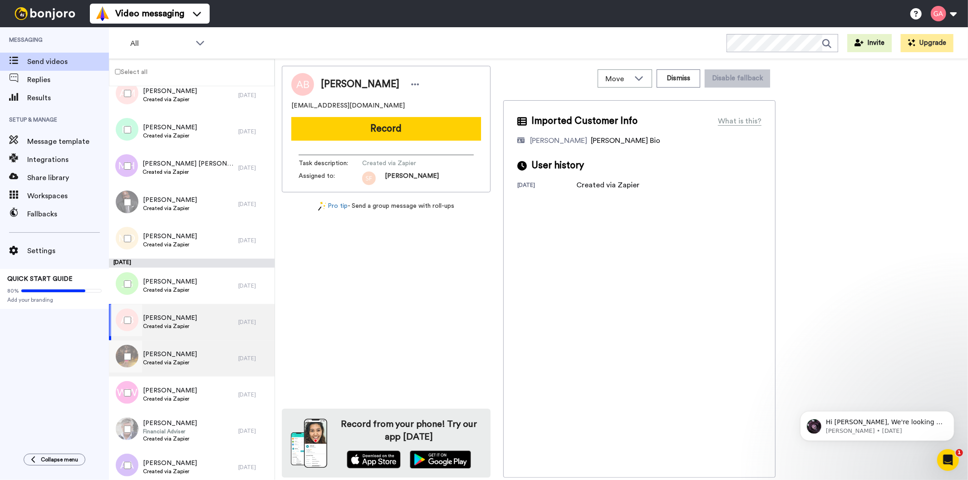
click at [191, 367] on div "[PERSON_NAME] Created via Zapier" at bounding box center [173, 358] width 129 height 36
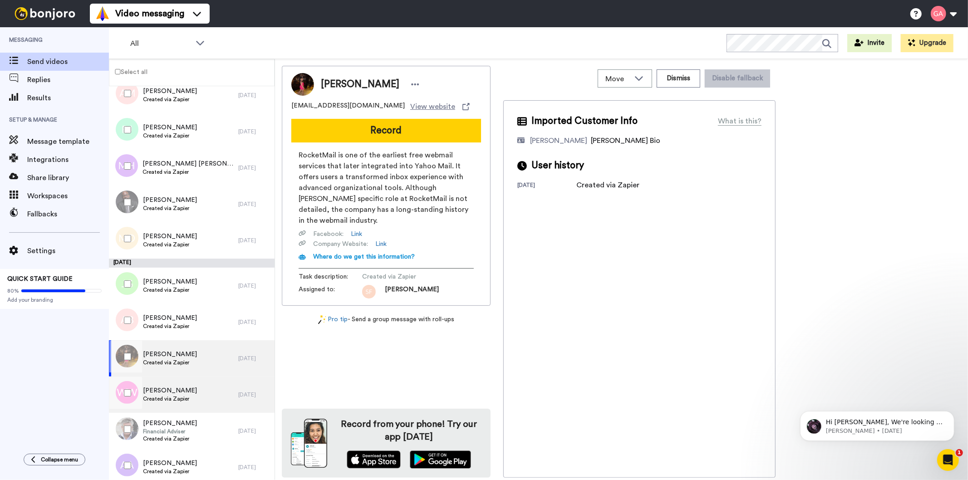
click at [187, 398] on span "Created via Zapier" at bounding box center [170, 398] width 54 height 7
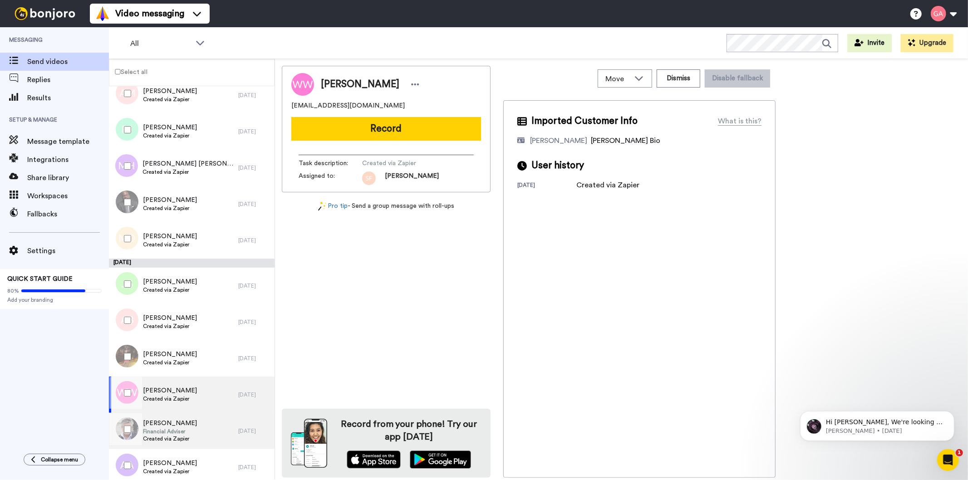
click at [194, 433] on div "[PERSON_NAME] Financial Adviser Created via Zapier" at bounding box center [173, 431] width 129 height 36
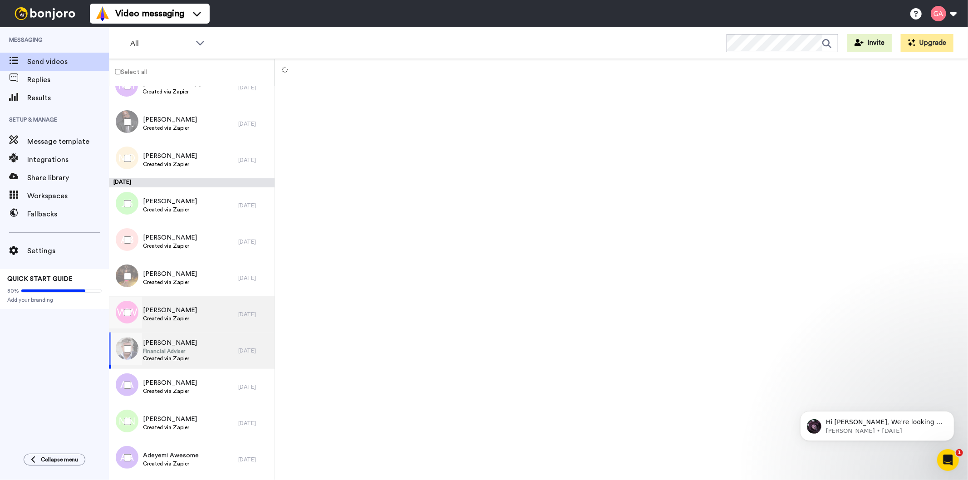
scroll to position [2066, 0]
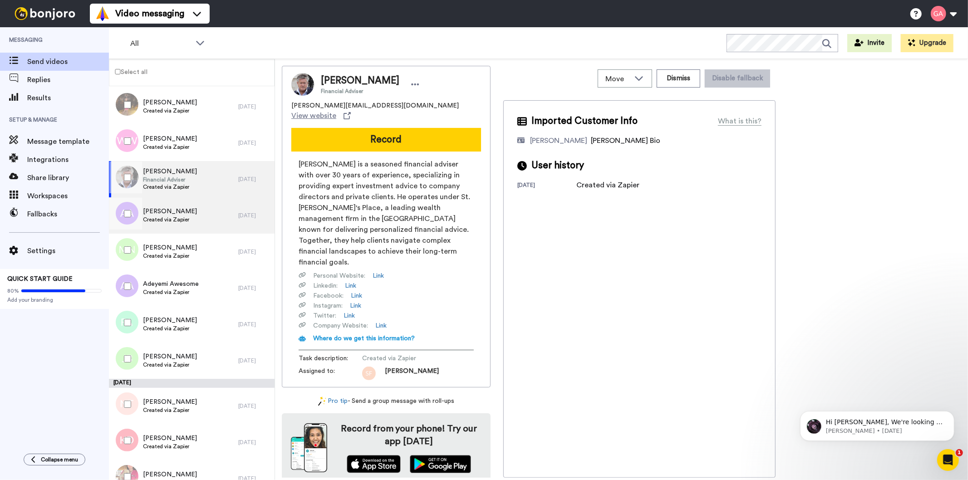
click at [197, 217] on span "Created via Zapier" at bounding box center [170, 219] width 54 height 7
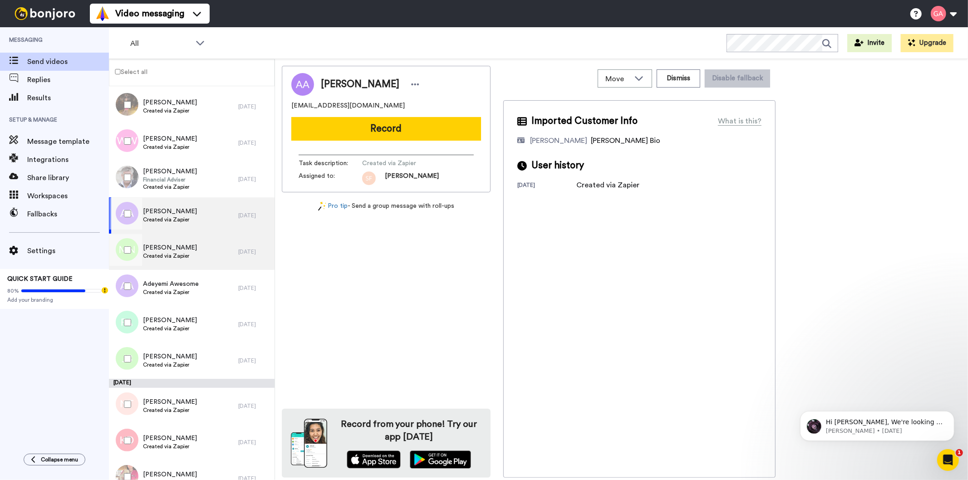
click at [202, 252] on div "[PERSON_NAME] Created via Zapier" at bounding box center [173, 252] width 129 height 36
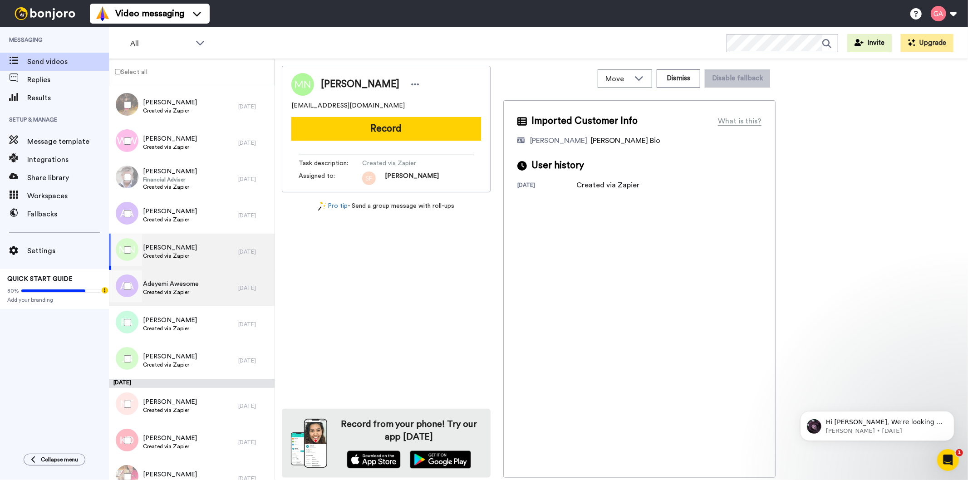
click at [193, 286] on span "Adeyemi Awesome" at bounding box center [171, 283] width 56 height 9
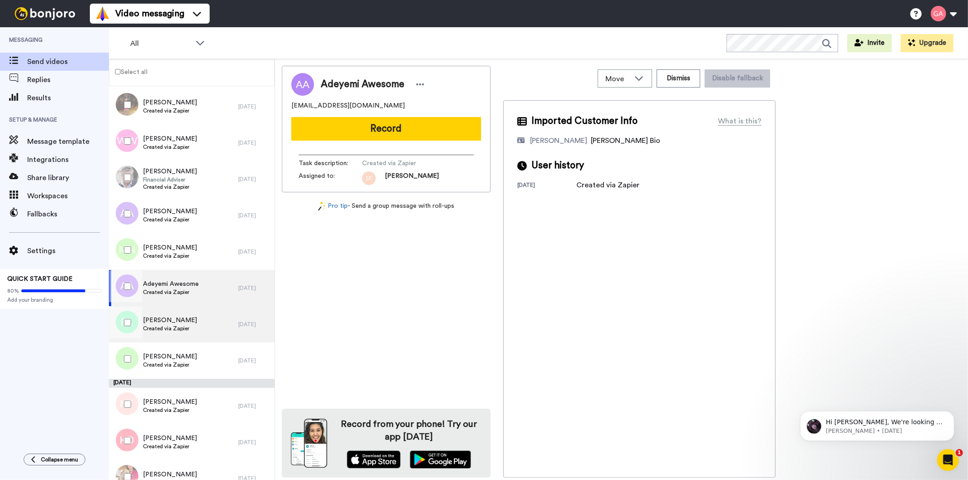
click at [196, 319] on div "[PERSON_NAME] Created via Zapier" at bounding box center [173, 324] width 129 height 36
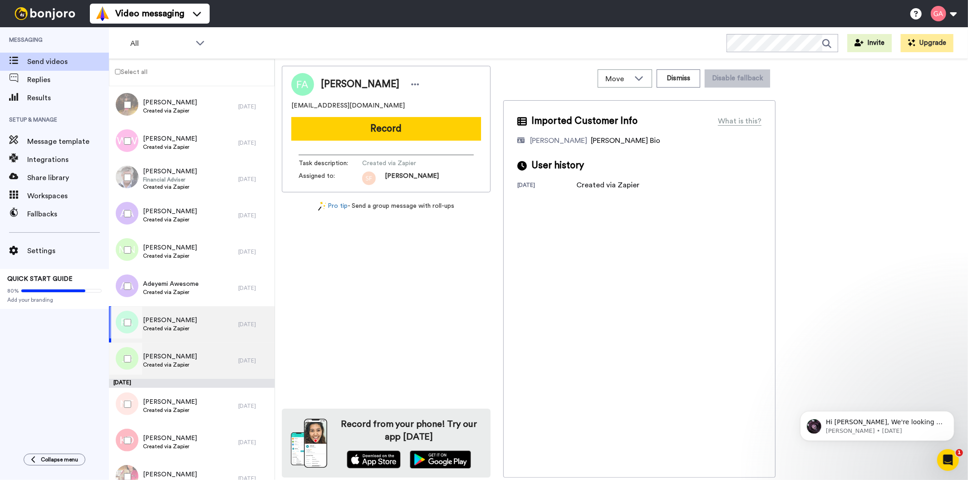
click at [203, 359] on div "[PERSON_NAME] Created via Zapier" at bounding box center [173, 360] width 129 height 36
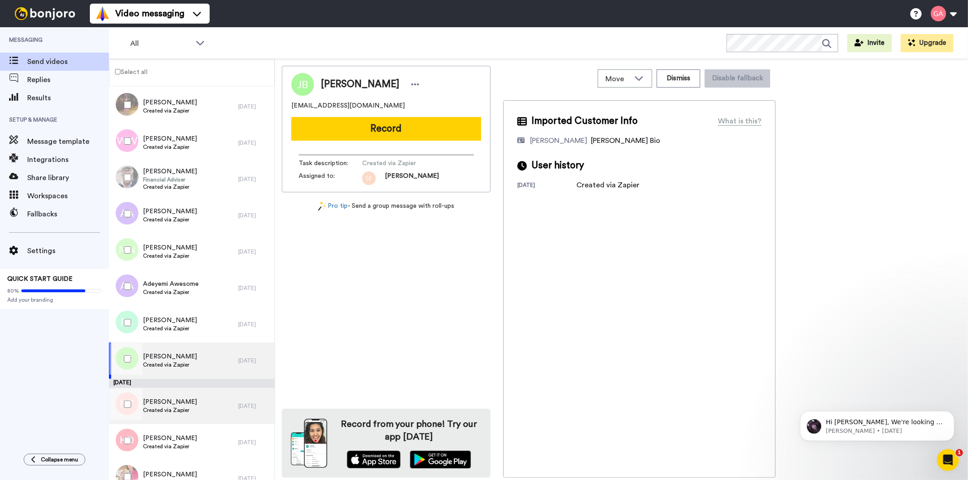
click at [202, 407] on div "[PERSON_NAME] Created via Zapier" at bounding box center [173, 406] width 129 height 36
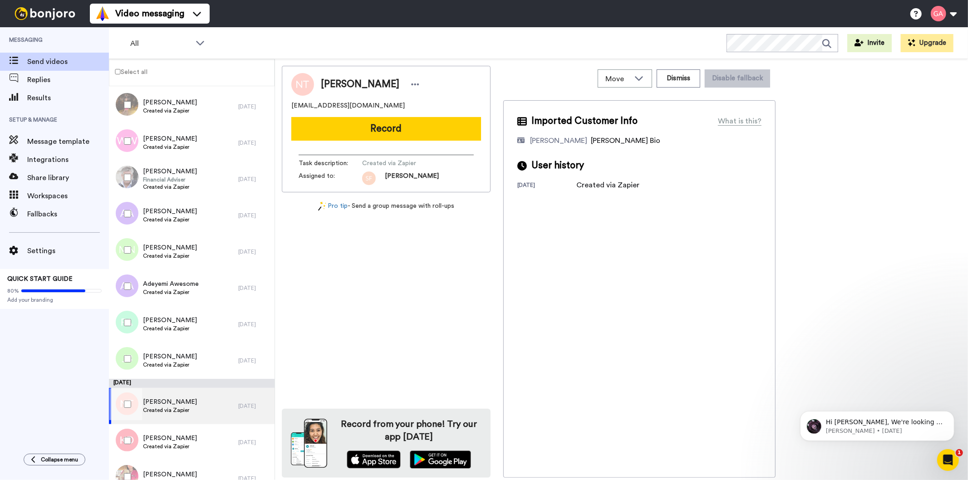
scroll to position [2300, 0]
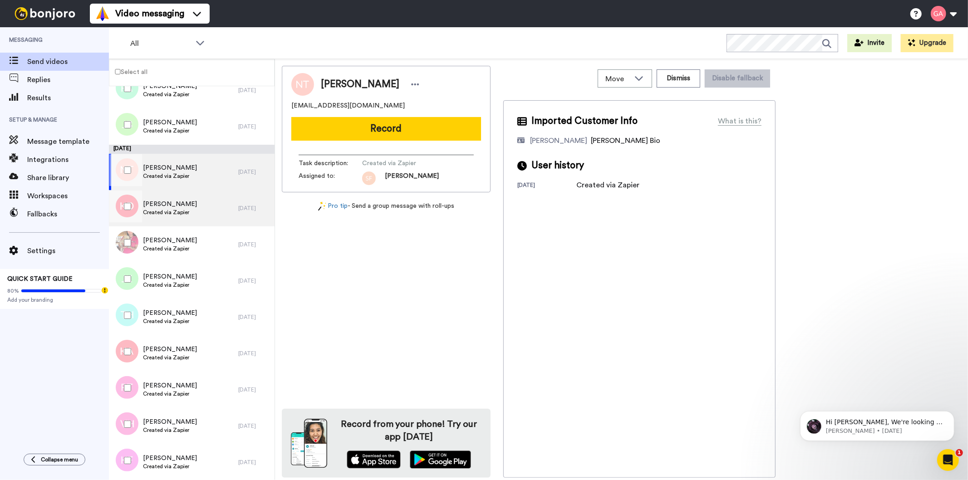
click at [197, 215] on span "Created via Zapier" at bounding box center [170, 212] width 54 height 7
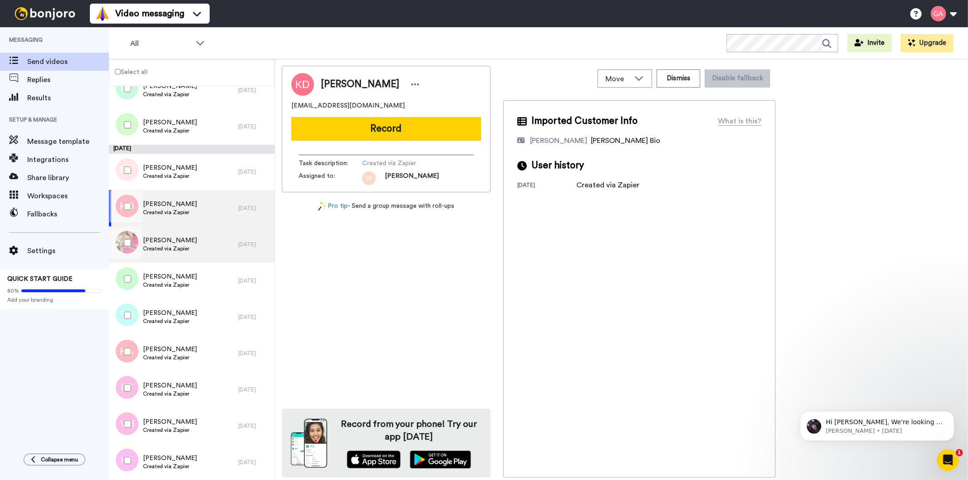
click at [201, 242] on div "[PERSON_NAME] Created via Zapier" at bounding box center [173, 244] width 129 height 36
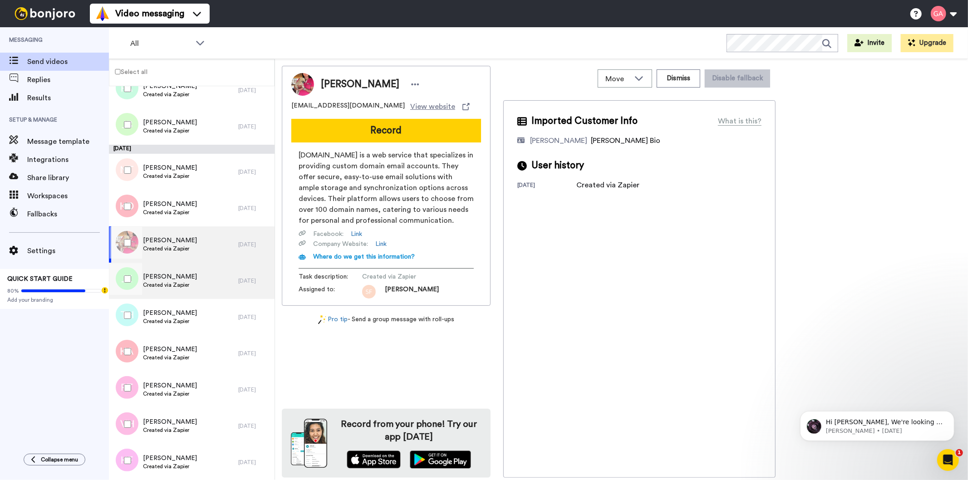
click at [185, 286] on span "Created via Zapier" at bounding box center [170, 284] width 54 height 7
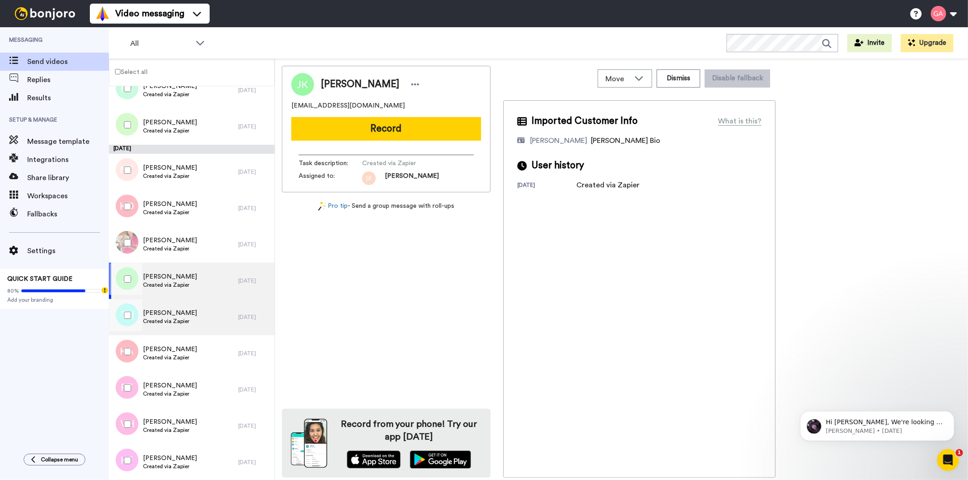
click at [183, 311] on span "[PERSON_NAME]" at bounding box center [170, 312] width 54 height 9
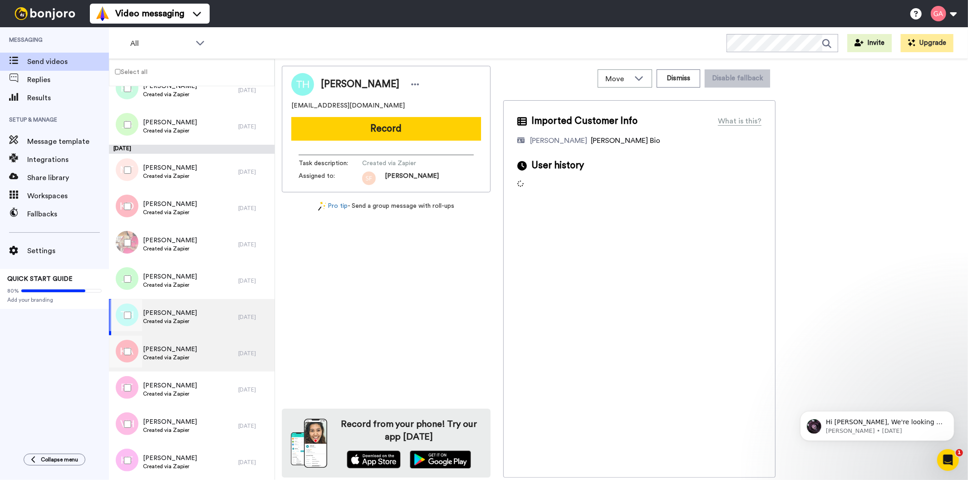
click at [186, 359] on span "Created via Zapier" at bounding box center [170, 357] width 54 height 7
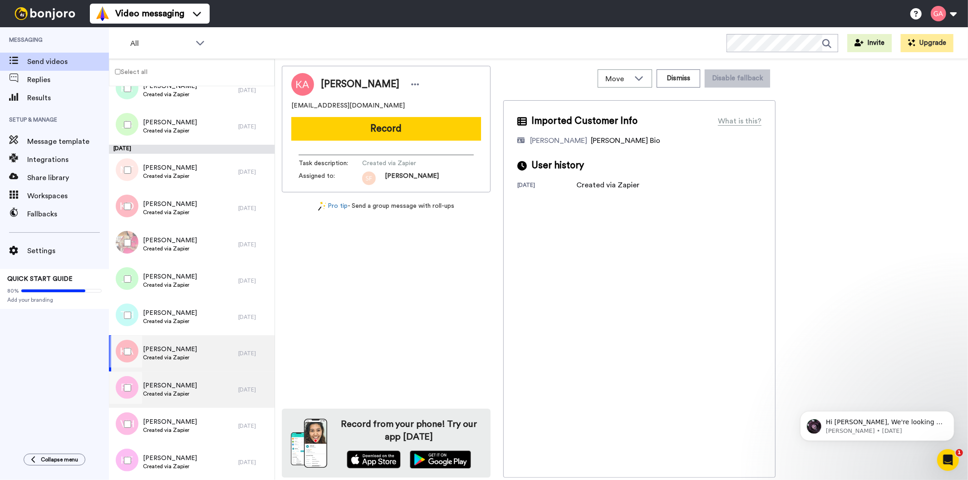
click at [185, 392] on span "Created via Zapier" at bounding box center [170, 393] width 54 height 7
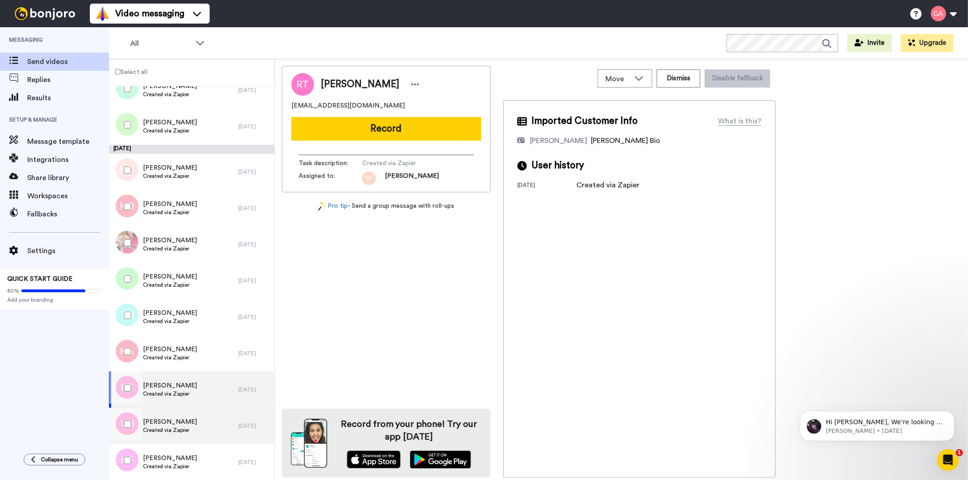
click at [182, 426] on span "Created via Zapier" at bounding box center [170, 429] width 54 height 7
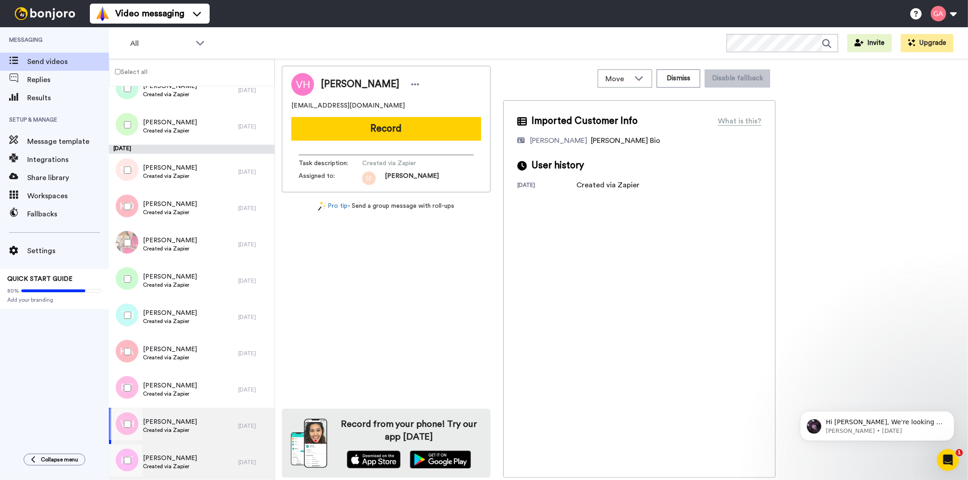
click at [180, 467] on span "Created via Zapier" at bounding box center [170, 466] width 54 height 7
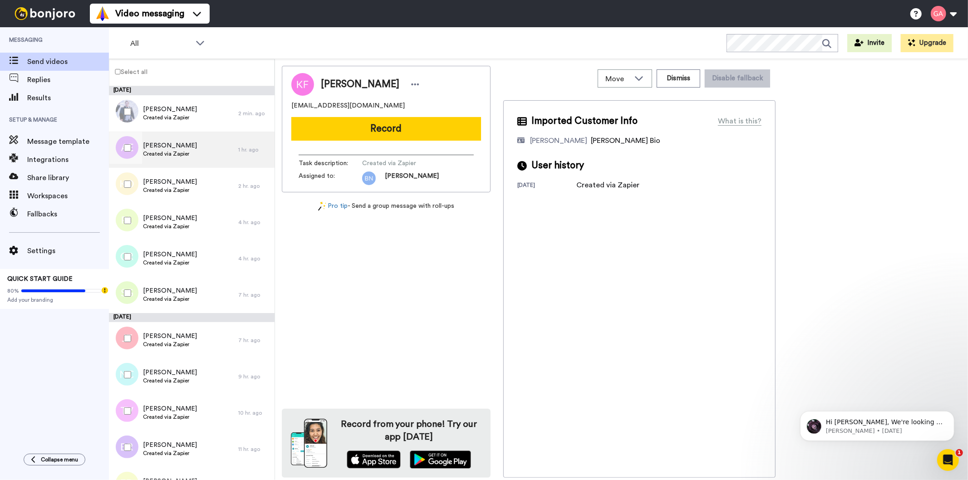
click at [172, 143] on span "[PERSON_NAME]" at bounding box center [170, 145] width 54 height 9
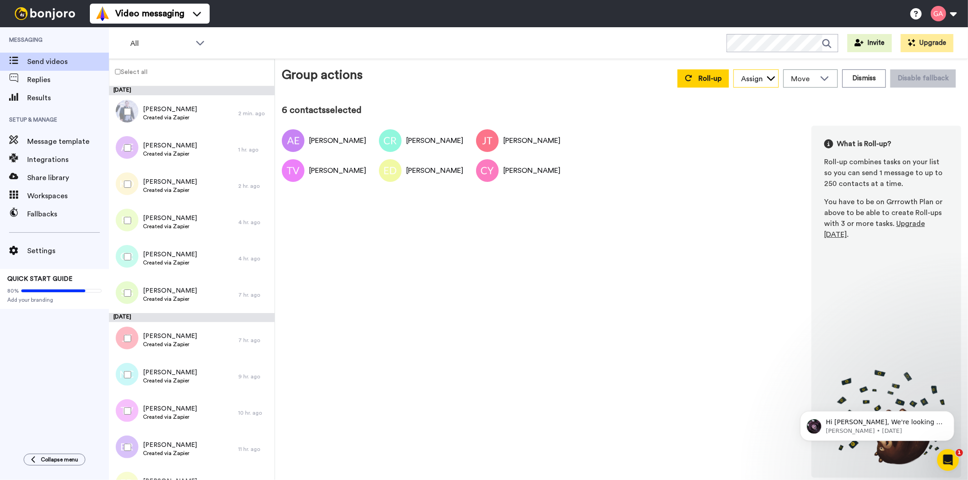
click at [763, 76] on div "Assign" at bounding box center [752, 78] width 22 height 11
click at [774, 126] on span "[PERSON_NAME]" at bounding box center [765, 127] width 65 height 9
